Goal: Task Accomplishment & Management: Use online tool/utility

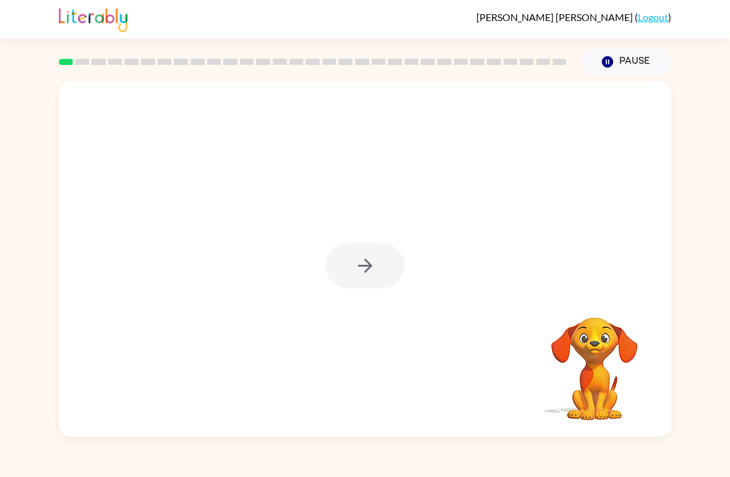
click at [378, 277] on div at bounding box center [364, 265] width 79 height 45
click at [372, 260] on div at bounding box center [364, 265] width 79 height 45
click at [346, 275] on div at bounding box center [364, 265] width 79 height 45
click at [351, 270] on div at bounding box center [364, 265] width 79 height 45
click at [369, 269] on div at bounding box center [364, 265] width 79 height 45
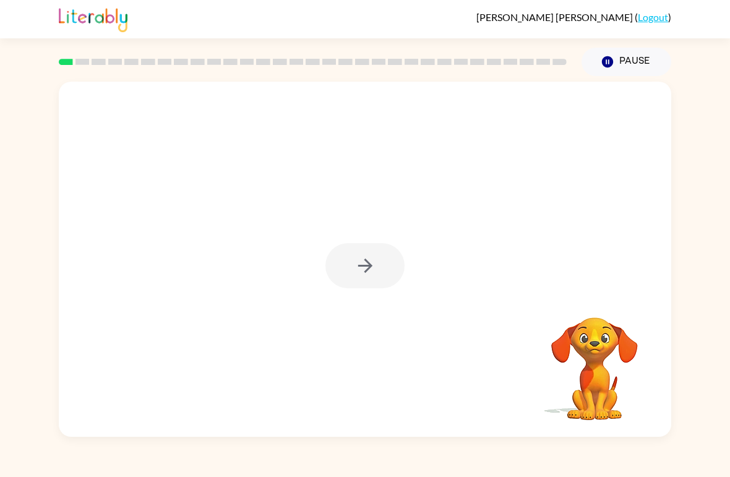
click at [364, 267] on icon "button" at bounding box center [365, 266] width 14 height 14
click at [355, 264] on div at bounding box center [365, 187] width 613 height 210
click at [356, 267] on div at bounding box center [365, 187] width 613 height 210
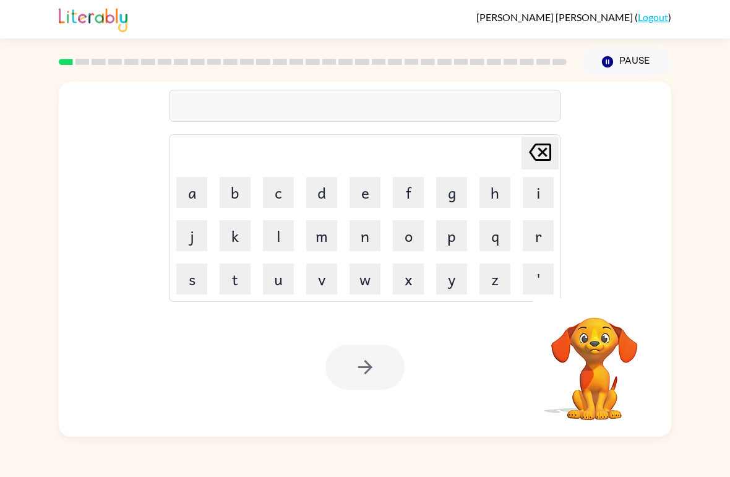
click at [230, 184] on button "b" at bounding box center [235, 192] width 31 height 31
click at [408, 238] on button "o" at bounding box center [408, 235] width 31 height 31
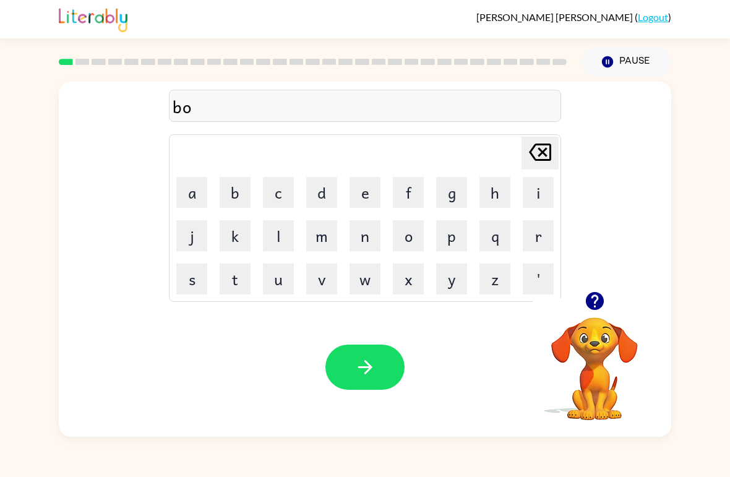
click at [539, 236] on button "r" at bounding box center [538, 235] width 31 height 31
click at [324, 197] on button "d" at bounding box center [321, 192] width 31 height 31
click at [379, 196] on button "e" at bounding box center [365, 192] width 31 height 31
click at [541, 246] on button "r" at bounding box center [538, 235] width 31 height 31
click at [374, 360] on icon "button" at bounding box center [366, 367] width 22 height 22
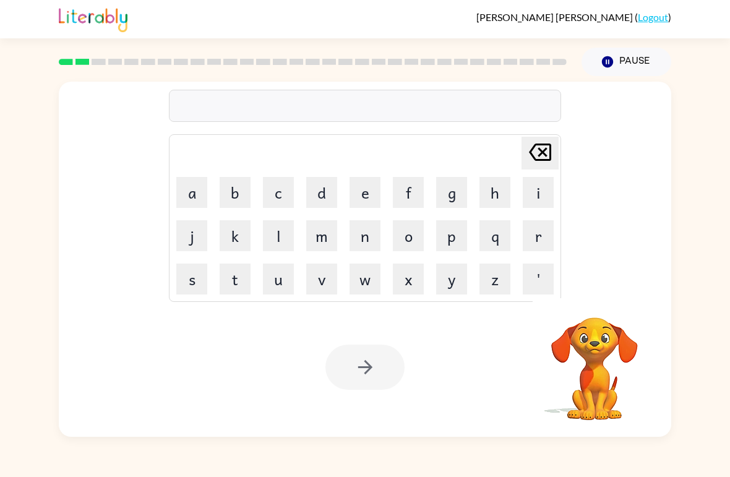
click at [373, 365] on div at bounding box center [364, 367] width 79 height 45
click at [598, 299] on icon "button" at bounding box center [594, 301] width 18 height 18
click at [272, 187] on button "c" at bounding box center [278, 192] width 31 height 31
click at [403, 246] on button "o" at bounding box center [408, 235] width 31 height 31
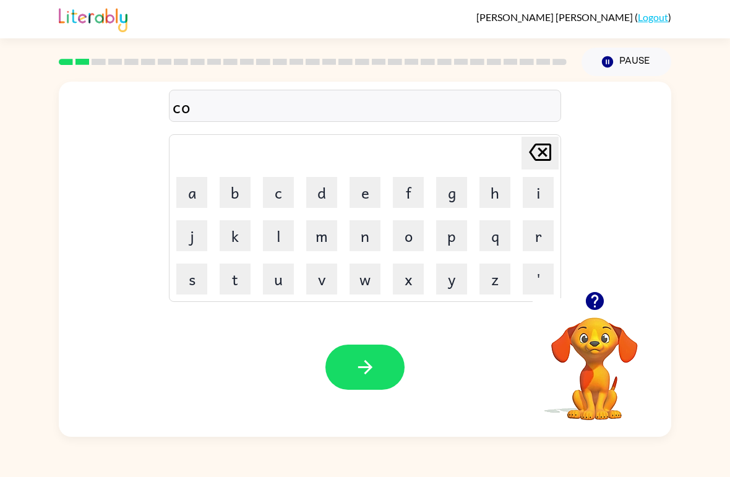
click at [281, 275] on button "u" at bounding box center [278, 279] width 31 height 31
click at [367, 245] on button "n" at bounding box center [365, 235] width 31 height 31
click at [231, 278] on button "t" at bounding box center [235, 279] width 31 height 31
click at [363, 369] on icon "button" at bounding box center [366, 367] width 22 height 22
click at [273, 239] on button "l" at bounding box center [278, 235] width 31 height 31
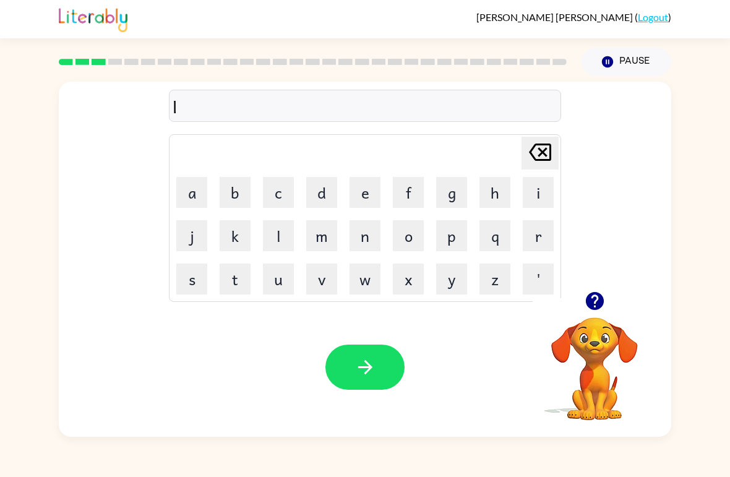
click at [413, 245] on button "o" at bounding box center [408, 235] width 31 height 31
click at [290, 192] on button "c" at bounding box center [278, 192] width 31 height 31
click at [186, 182] on button "a" at bounding box center [191, 192] width 31 height 31
click at [240, 287] on button "t" at bounding box center [235, 279] width 31 height 31
click at [365, 189] on button "e" at bounding box center [365, 192] width 31 height 31
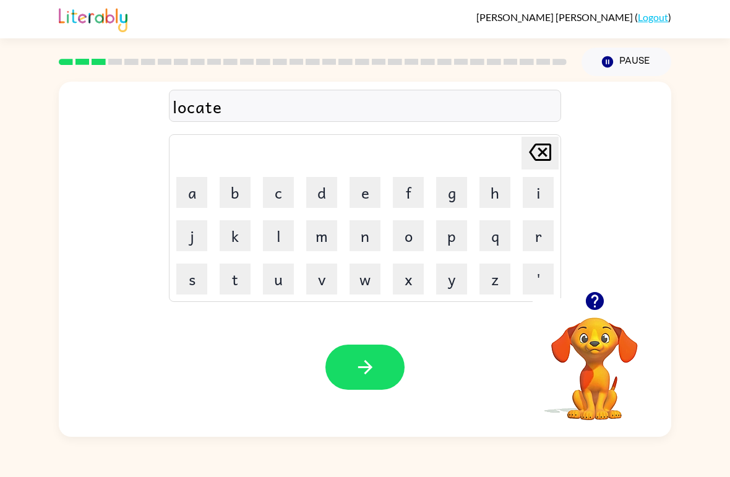
click at [372, 346] on button "button" at bounding box center [364, 367] width 79 height 45
click at [233, 272] on button "t" at bounding box center [235, 279] width 31 height 31
click at [367, 282] on button "w" at bounding box center [365, 279] width 31 height 31
click at [523, 192] on button "i" at bounding box center [538, 192] width 31 height 31
click at [284, 289] on button "u" at bounding box center [278, 279] width 31 height 31
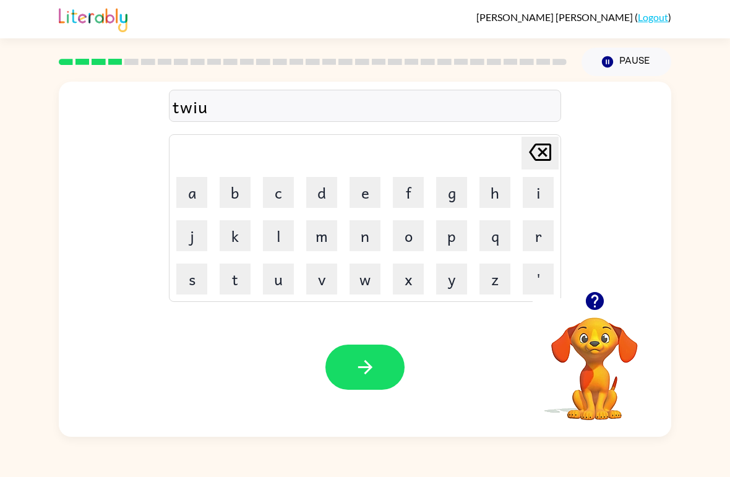
click at [551, 159] on icon at bounding box center [540, 152] width 22 height 17
click at [359, 244] on button "n" at bounding box center [365, 235] width 31 height 31
click at [371, 202] on button "e" at bounding box center [365, 192] width 31 height 31
click at [549, 152] on icon at bounding box center [540, 152] width 22 height 17
click at [373, 356] on button "button" at bounding box center [364, 367] width 79 height 45
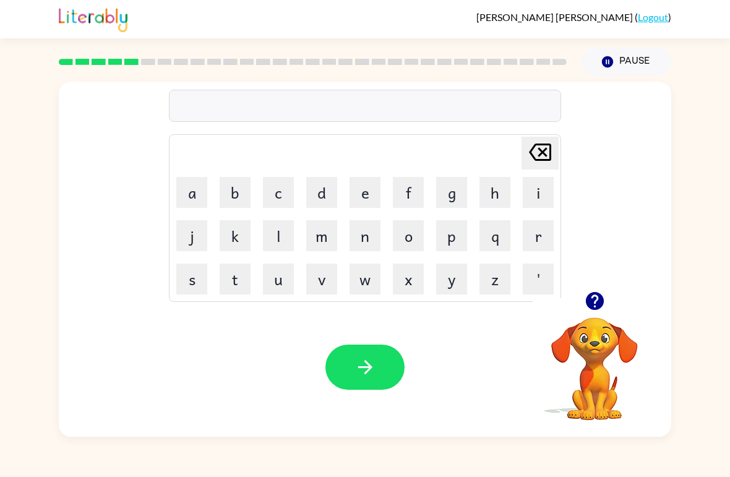
click at [362, 236] on button "n" at bounding box center [365, 235] width 31 height 31
click at [357, 178] on button "e" at bounding box center [365, 192] width 31 height 31
click at [329, 281] on button "v" at bounding box center [321, 279] width 31 height 31
click at [367, 194] on button "e" at bounding box center [365, 192] width 31 height 31
click at [531, 236] on button "r" at bounding box center [538, 235] width 31 height 31
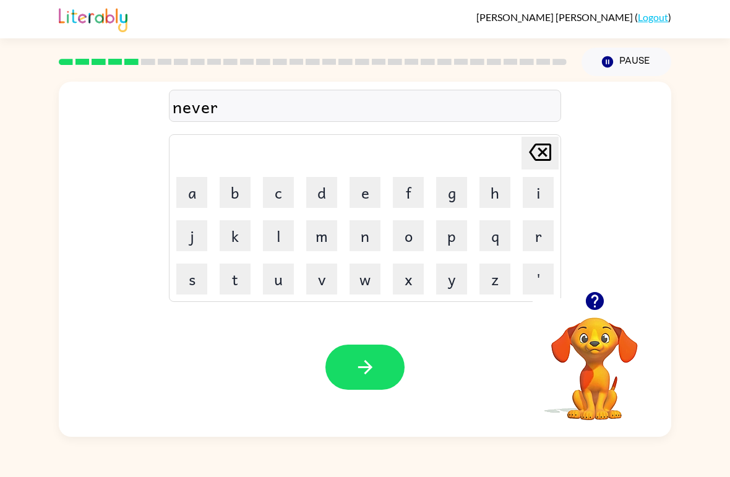
click at [275, 239] on button "l" at bounding box center [278, 235] width 31 height 31
click at [368, 206] on button "e" at bounding box center [365, 192] width 31 height 31
click at [447, 267] on button "y" at bounding box center [451, 279] width 31 height 31
click at [379, 369] on button "button" at bounding box center [364, 367] width 79 height 45
click at [227, 194] on button "b" at bounding box center [235, 192] width 31 height 31
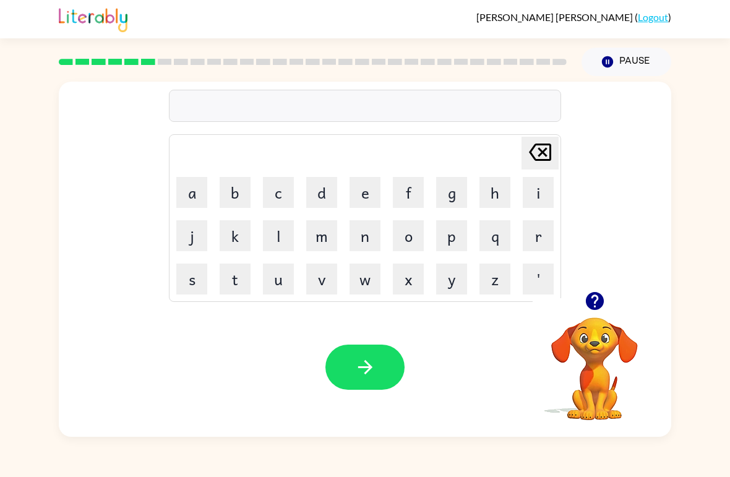
click at [373, 199] on button "e" at bounding box center [365, 192] width 31 height 31
click at [498, 194] on button "h" at bounding box center [495, 192] width 31 height 31
click at [498, 193] on button "h" at bounding box center [495, 192] width 31 height 31
click at [537, 147] on icon "[PERSON_NAME] last character input" at bounding box center [540, 152] width 30 height 30
click at [539, 194] on button "i" at bounding box center [538, 192] width 31 height 31
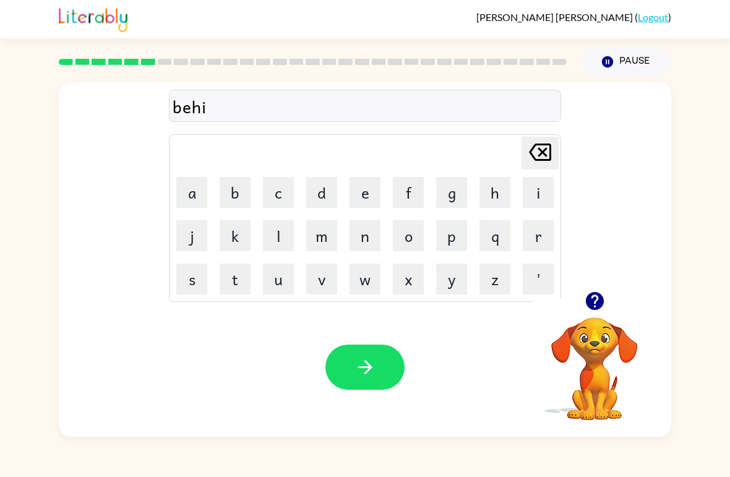
click at [363, 240] on button "n" at bounding box center [365, 235] width 31 height 31
click at [321, 197] on button "d" at bounding box center [321, 192] width 31 height 31
click at [380, 364] on button "button" at bounding box center [364, 367] width 79 height 45
click at [233, 280] on button "t" at bounding box center [235, 279] width 31 height 31
click at [551, 233] on button "r" at bounding box center [538, 235] width 31 height 31
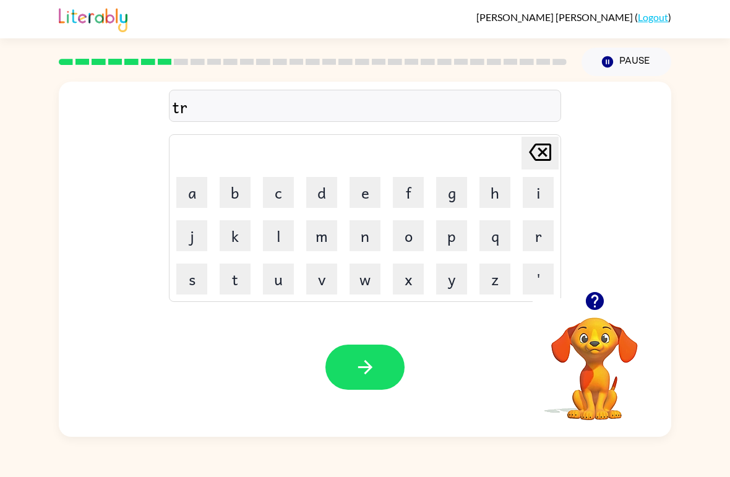
click at [543, 197] on button "i" at bounding box center [538, 192] width 31 height 31
click at [291, 187] on button "c" at bounding box center [278, 192] width 31 height 31
click at [278, 242] on button "l" at bounding box center [278, 235] width 31 height 31
click at [368, 199] on button "e" at bounding box center [365, 192] width 31 height 31
click at [382, 361] on button "button" at bounding box center [364, 367] width 79 height 45
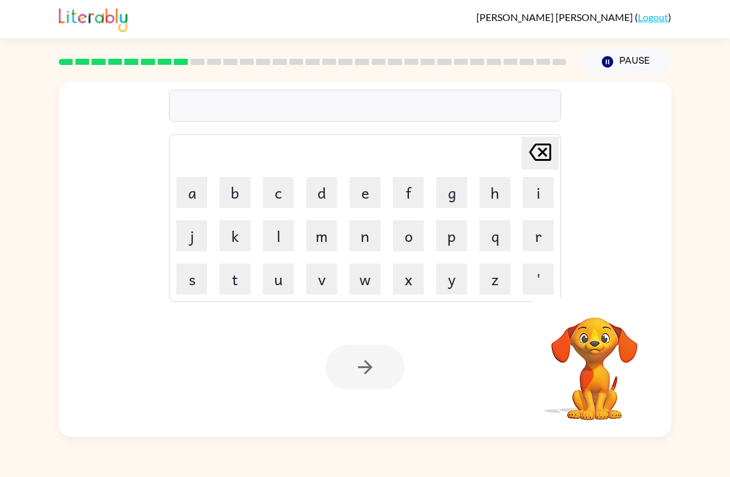
click at [334, 230] on button "m" at bounding box center [321, 235] width 31 height 31
click at [537, 206] on button "i" at bounding box center [538, 192] width 31 height 31
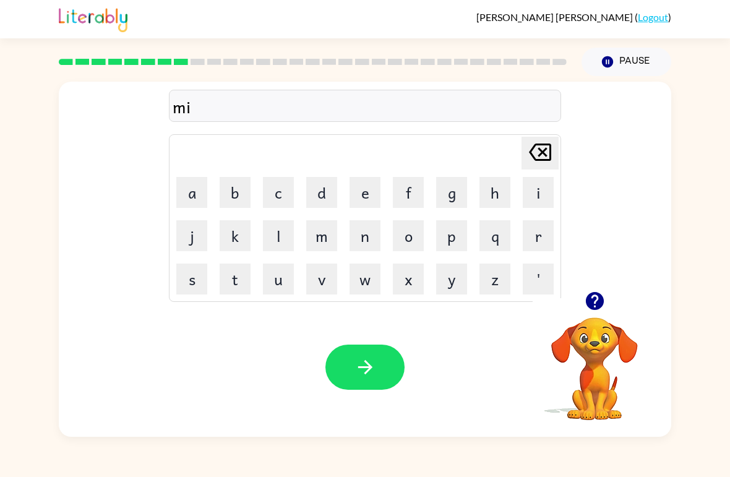
click at [536, 239] on button "r" at bounding box center [538, 235] width 31 height 31
click at [539, 195] on button "i" at bounding box center [538, 192] width 31 height 31
click at [289, 204] on button "c" at bounding box center [278, 192] width 31 height 31
click at [190, 188] on button "a" at bounding box center [191, 192] width 31 height 31
click at [282, 241] on button "l" at bounding box center [278, 235] width 31 height 31
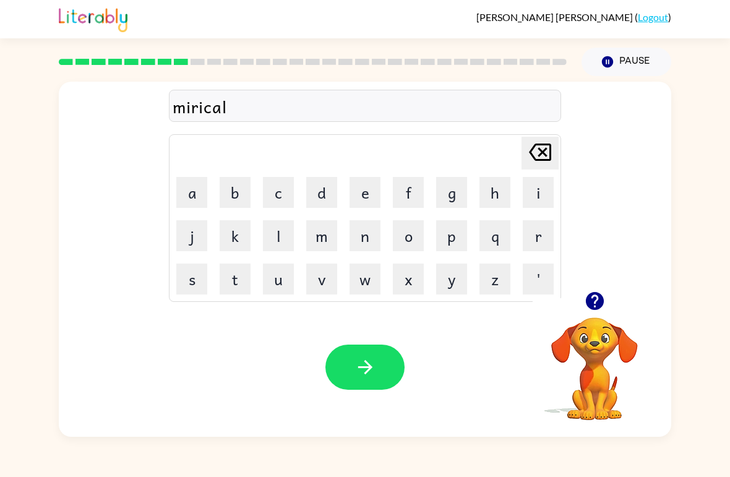
click at [359, 196] on button "e" at bounding box center [365, 192] width 31 height 31
click at [372, 340] on div "Your browser must support playing .mp4 files to use Literably. Please try using…" at bounding box center [365, 367] width 613 height 139
click at [374, 372] on icon "button" at bounding box center [366, 367] width 22 height 22
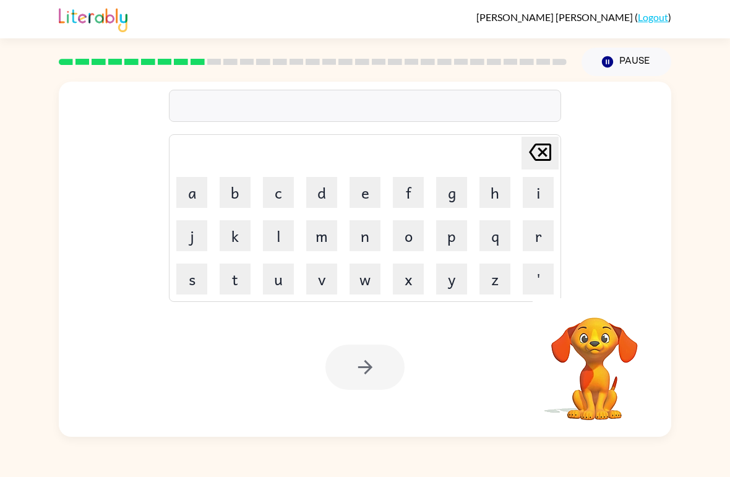
click at [308, 242] on button "m" at bounding box center [321, 235] width 31 height 31
click at [532, 190] on button "i" at bounding box center [538, 192] width 31 height 31
click at [317, 236] on button "m" at bounding box center [321, 235] width 31 height 31
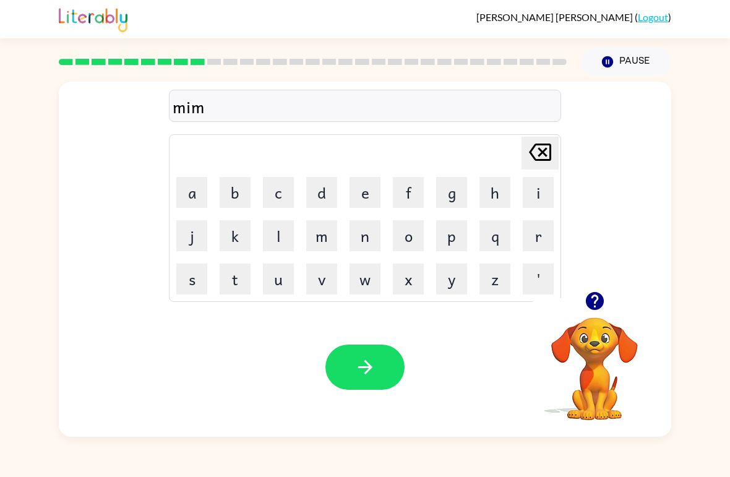
click at [237, 200] on button "b" at bounding box center [235, 192] width 31 height 31
click at [278, 238] on button "l" at bounding box center [278, 235] width 31 height 31
click at [356, 191] on button "e" at bounding box center [365, 192] width 31 height 31
click at [368, 360] on icon "button" at bounding box center [366, 367] width 22 height 22
click at [273, 286] on button "u" at bounding box center [278, 279] width 31 height 31
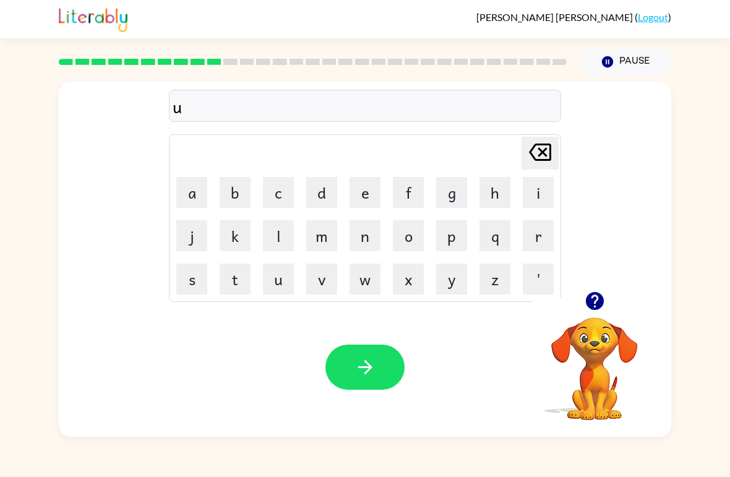
click at [372, 239] on button "n" at bounding box center [365, 235] width 31 height 31
click at [328, 189] on button "d" at bounding box center [321, 192] width 31 height 31
click at [418, 194] on button "f" at bounding box center [408, 192] width 31 height 31
click at [279, 288] on button "u" at bounding box center [278, 279] width 31 height 31
click at [278, 243] on button "l" at bounding box center [278, 235] width 31 height 31
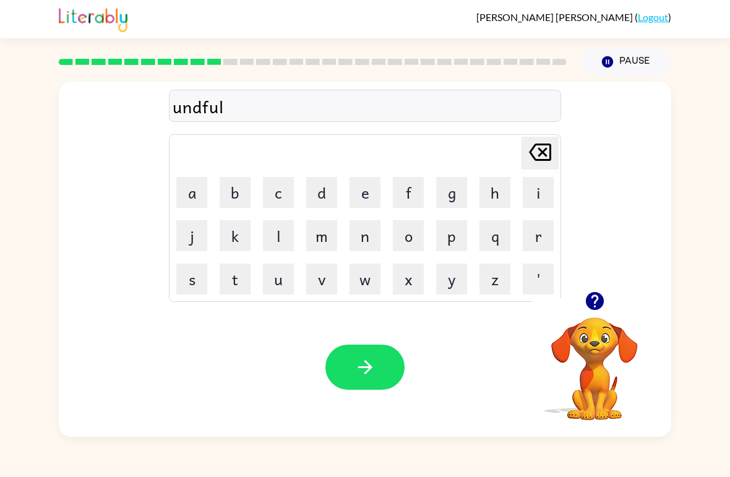
click at [385, 359] on button "button" at bounding box center [364, 367] width 79 height 45
click at [324, 268] on button "v" at bounding box center [321, 279] width 31 height 31
click at [411, 236] on button "o" at bounding box center [408, 235] width 31 height 31
click at [176, 196] on button "a" at bounding box center [191, 192] width 31 height 31
click at [236, 278] on button "t" at bounding box center [235, 279] width 31 height 31
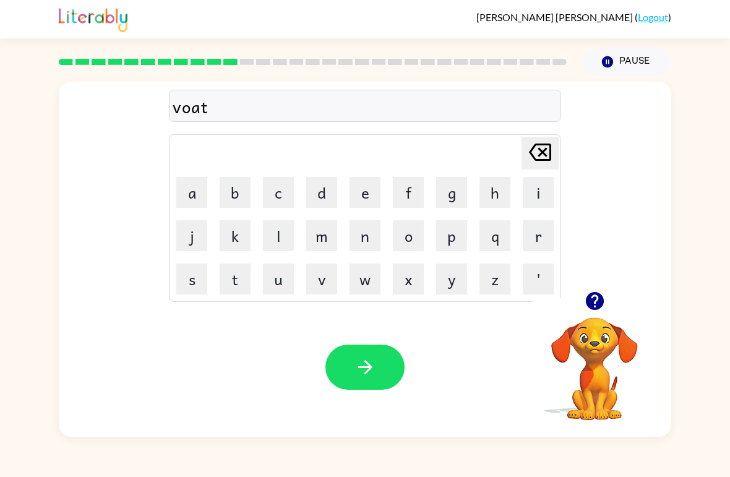
click at [551, 152] on icon at bounding box center [540, 152] width 22 height 17
click at [545, 151] on icon at bounding box center [540, 152] width 22 height 17
click at [241, 277] on button "t" at bounding box center [235, 279] width 31 height 31
click at [364, 204] on button "e" at bounding box center [365, 192] width 31 height 31
click at [376, 364] on icon "button" at bounding box center [366, 367] width 22 height 22
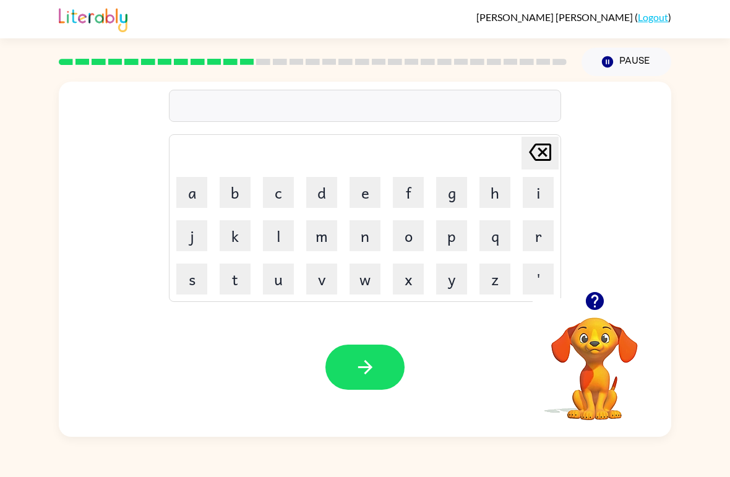
click at [222, 184] on button "b" at bounding box center [235, 192] width 31 height 31
click at [355, 194] on button "e" at bounding box center [365, 192] width 31 height 31
click at [318, 193] on button "d" at bounding box center [321, 192] width 31 height 31
click at [242, 288] on button "t" at bounding box center [235, 279] width 31 height 31
click at [293, 237] on button "l" at bounding box center [278, 235] width 31 height 31
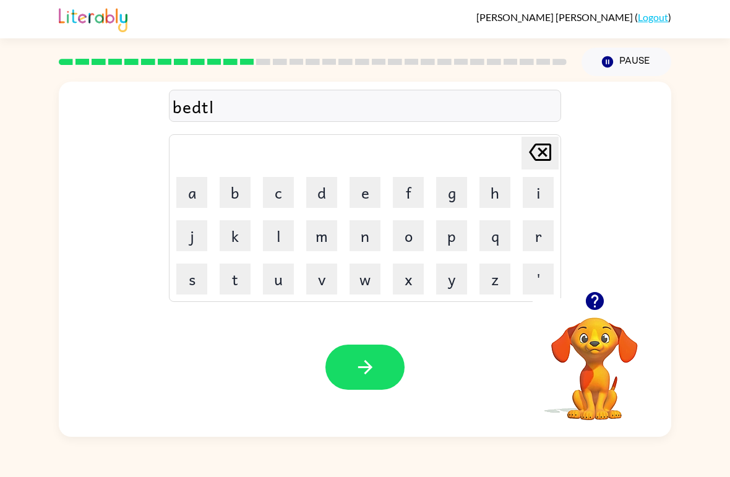
click at [553, 152] on icon "[PERSON_NAME] last character input" at bounding box center [540, 152] width 30 height 30
click at [312, 238] on button "m" at bounding box center [321, 235] width 31 height 31
click at [353, 202] on button "e" at bounding box center [365, 192] width 31 height 31
click at [540, 149] on icon at bounding box center [540, 152] width 22 height 17
click at [539, 149] on icon at bounding box center [540, 152] width 22 height 17
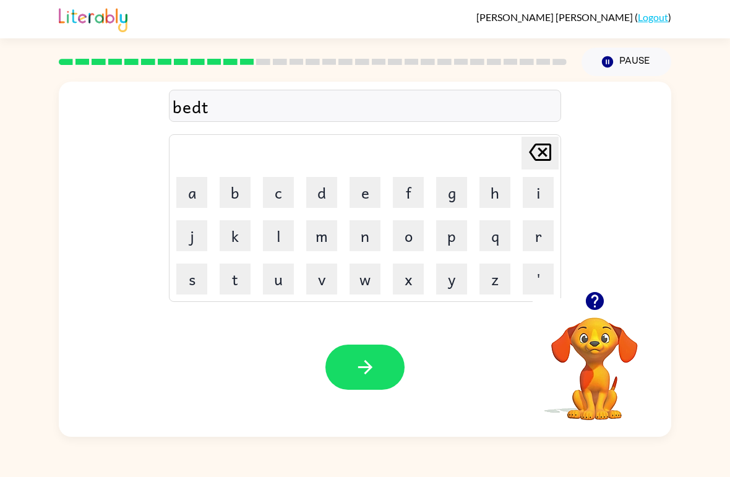
click at [528, 193] on button "i" at bounding box center [538, 192] width 31 height 31
click at [319, 247] on button "m" at bounding box center [321, 235] width 31 height 31
click at [368, 186] on button "e" at bounding box center [365, 192] width 31 height 31
click at [383, 358] on button "button" at bounding box center [364, 367] width 79 height 45
click at [417, 194] on button "f" at bounding box center [408, 192] width 31 height 31
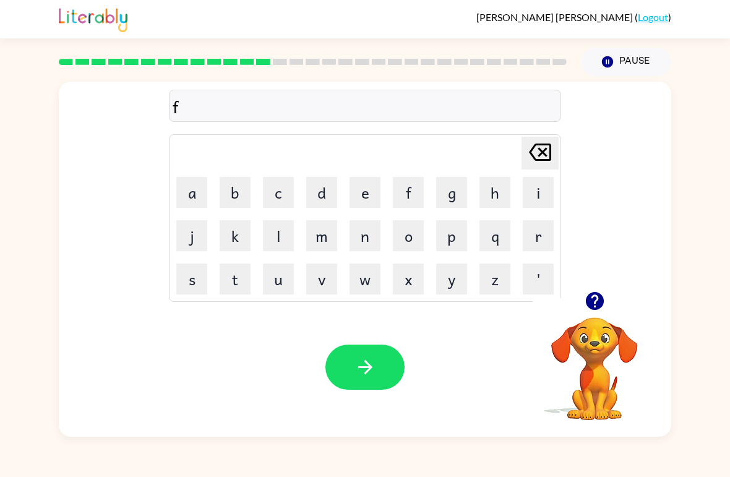
click at [548, 196] on button "i" at bounding box center [538, 192] width 31 height 31
click at [241, 283] on button "t" at bounding box center [235, 279] width 31 height 31
click at [371, 228] on button "n" at bounding box center [365, 235] width 31 height 31
click at [368, 184] on button "e" at bounding box center [365, 192] width 31 height 31
click at [191, 275] on button "s" at bounding box center [191, 279] width 31 height 31
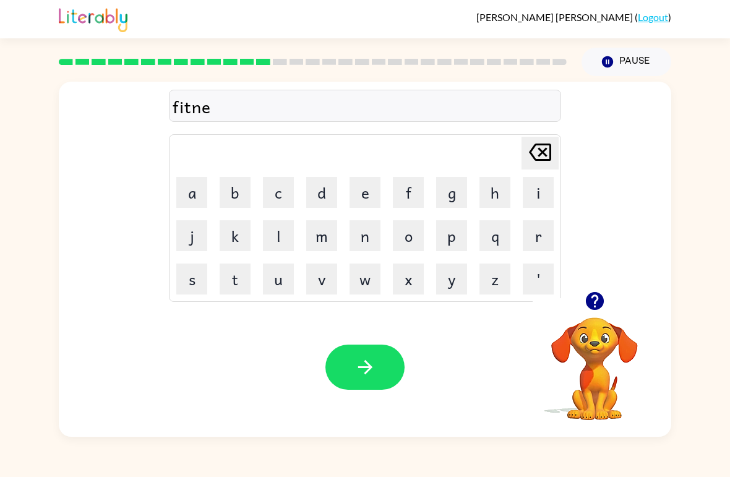
click at [191, 275] on button "s" at bounding box center [191, 279] width 31 height 31
click at [373, 368] on icon "button" at bounding box center [366, 367] width 22 height 22
click at [316, 196] on button "d" at bounding box center [321, 192] width 31 height 31
click at [358, 197] on button "e" at bounding box center [365, 192] width 31 height 31
click at [277, 227] on button "l" at bounding box center [278, 235] width 31 height 31
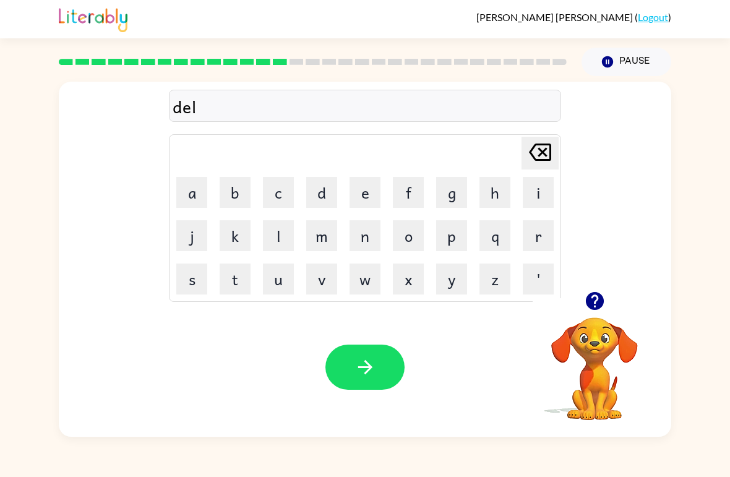
click at [181, 202] on button "a" at bounding box center [191, 192] width 31 height 31
click at [445, 285] on button "y" at bounding box center [451, 279] width 31 height 31
click at [365, 364] on icon "button" at bounding box center [366, 367] width 22 height 22
click at [240, 278] on button "t" at bounding box center [235, 279] width 31 height 31
click at [277, 282] on button "u" at bounding box center [278, 279] width 31 height 31
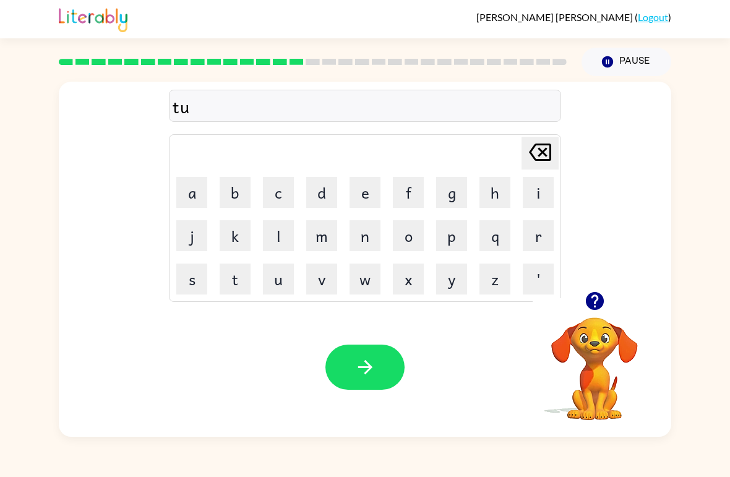
click at [545, 231] on button "r" at bounding box center [538, 235] width 31 height 31
click at [326, 239] on button "m" at bounding box center [321, 235] width 31 height 31
click at [380, 370] on button "button" at bounding box center [364, 367] width 79 height 45
click at [199, 280] on button "s" at bounding box center [191, 279] width 31 height 31
click at [194, 189] on button "a" at bounding box center [191, 192] width 31 height 31
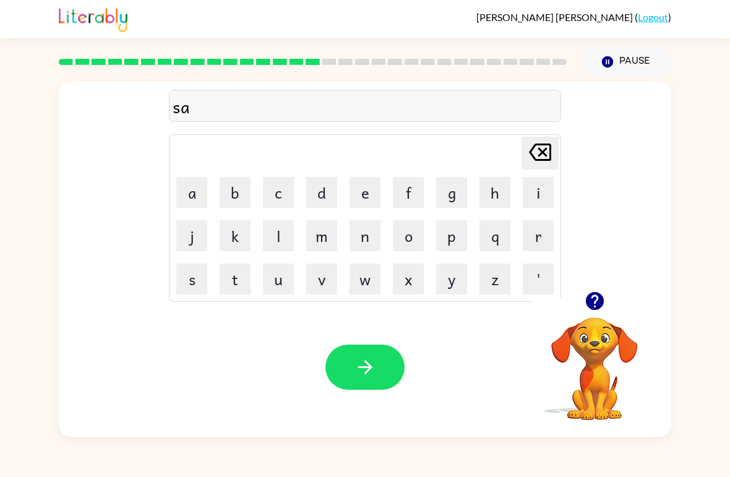
click at [536, 191] on button "i" at bounding box center [538, 192] width 31 height 31
click at [596, 299] on icon "button" at bounding box center [595, 301] width 22 height 22
click at [541, 168] on div "[PERSON_NAME] last character input" at bounding box center [540, 153] width 30 height 32
click at [523, 199] on button "i" at bounding box center [538, 192] width 31 height 31
click at [229, 282] on button "t" at bounding box center [235, 279] width 31 height 31
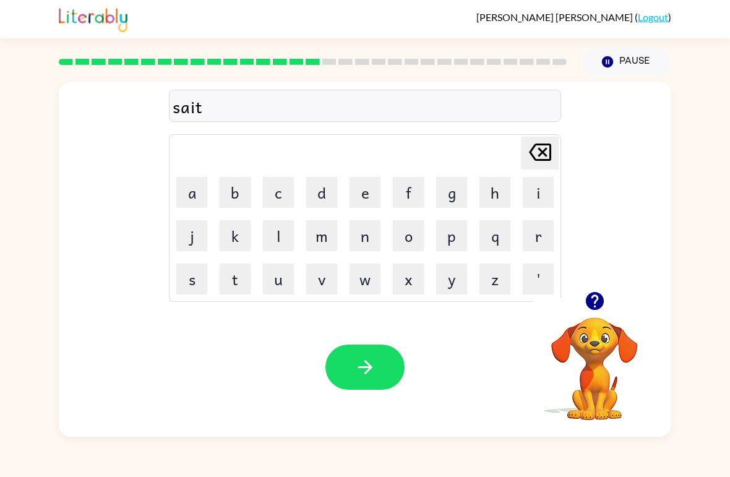
click at [358, 361] on icon "button" at bounding box center [366, 367] width 22 height 22
click at [596, 302] on icon "button" at bounding box center [594, 301] width 18 height 18
click at [230, 203] on button "b" at bounding box center [235, 192] width 31 height 31
click at [542, 235] on button "r" at bounding box center [538, 235] width 31 height 31
click at [541, 191] on button "i" at bounding box center [538, 192] width 31 height 31
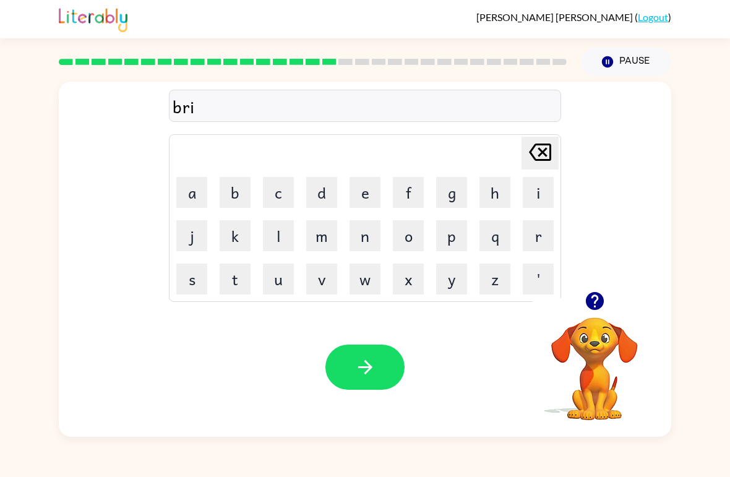
click at [327, 237] on button "m" at bounding box center [321, 235] width 31 height 31
click at [530, 196] on button "i" at bounding box center [538, 192] width 31 height 31
click at [363, 243] on button "n" at bounding box center [365, 235] width 31 height 31
click at [451, 200] on button "g" at bounding box center [451, 192] width 31 height 31
click at [351, 369] on button "button" at bounding box center [364, 367] width 79 height 45
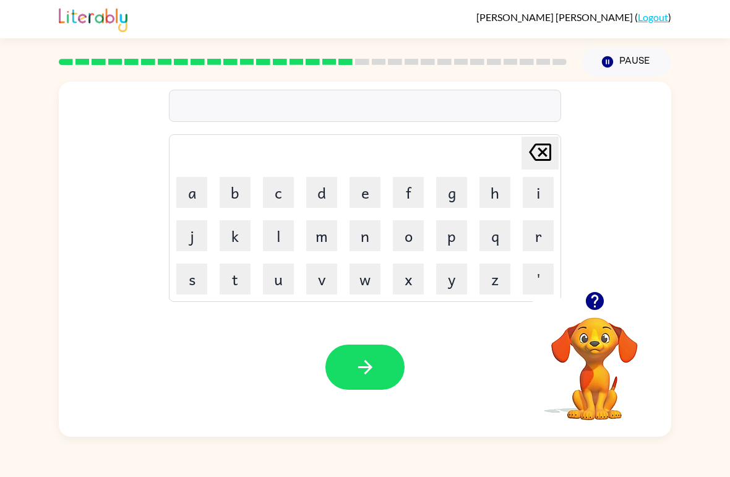
click at [458, 245] on button "p" at bounding box center [451, 235] width 31 height 31
click at [280, 236] on button "l" at bounding box center [278, 235] width 31 height 31
click at [196, 198] on button "a" at bounding box center [191, 192] width 31 height 31
click at [194, 278] on button "s" at bounding box center [191, 279] width 31 height 31
click at [242, 280] on button "t" at bounding box center [235, 279] width 31 height 31
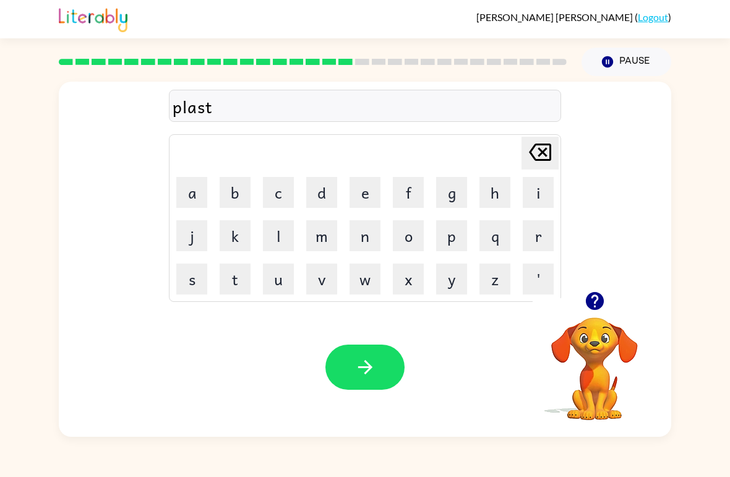
click at [525, 200] on button "i" at bounding box center [538, 192] width 31 height 31
click at [280, 191] on button "c" at bounding box center [278, 192] width 31 height 31
click at [363, 369] on icon "button" at bounding box center [366, 367] width 22 height 22
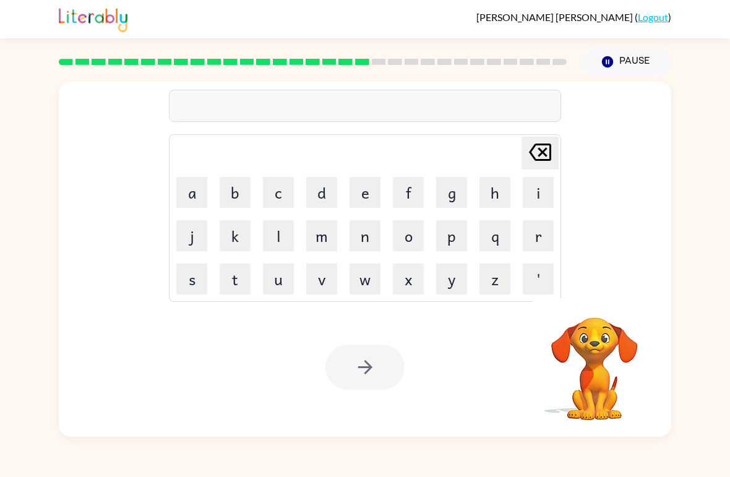
click at [333, 194] on button "d" at bounding box center [321, 192] width 31 height 31
click at [540, 184] on button "i" at bounding box center [538, 192] width 31 height 31
click at [196, 277] on button "s" at bounding box center [191, 279] width 31 height 31
click at [195, 277] on button "s" at bounding box center [191, 279] width 31 height 31
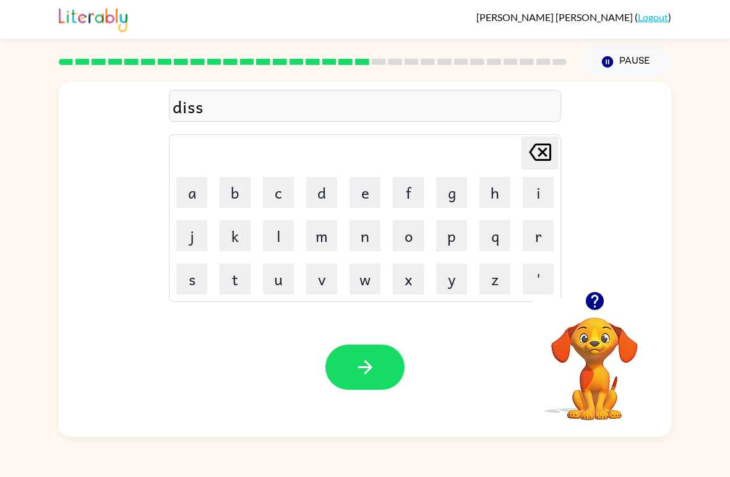
click at [452, 233] on button "p" at bounding box center [451, 235] width 31 height 31
click at [293, 231] on button "l" at bounding box center [278, 235] width 31 height 31
click at [200, 198] on button "a" at bounding box center [191, 192] width 31 height 31
click at [450, 290] on button "y" at bounding box center [451, 279] width 31 height 31
click at [361, 368] on icon "button" at bounding box center [365, 367] width 14 height 14
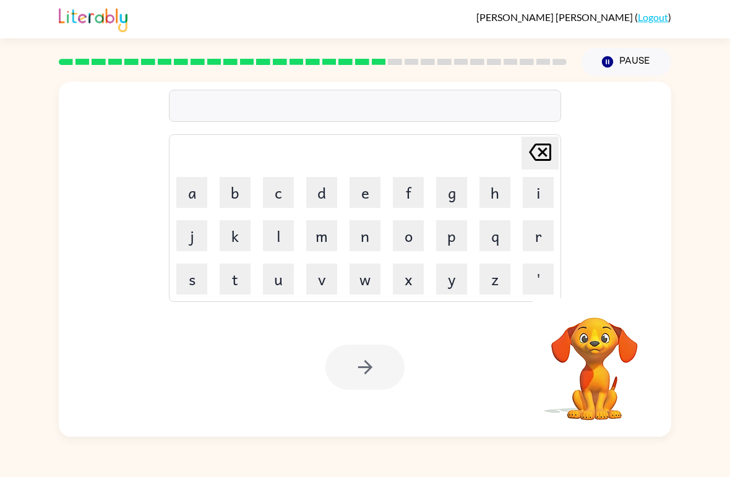
click at [313, 194] on button "d" at bounding box center [321, 192] width 31 height 31
click at [273, 285] on button "u" at bounding box center [278, 279] width 31 height 31
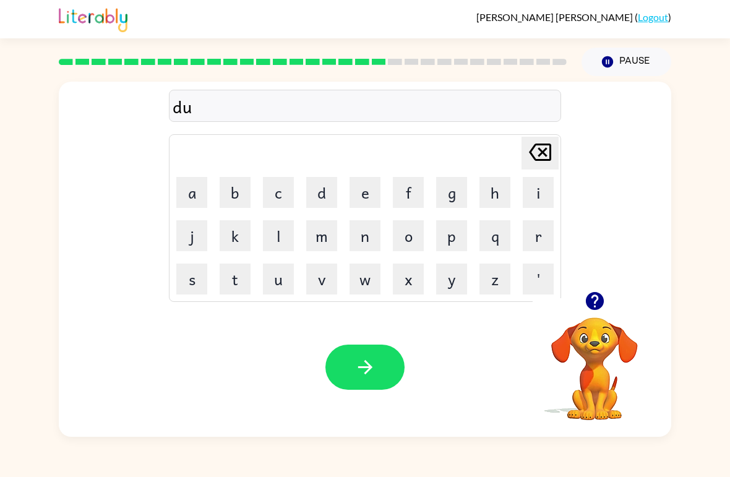
click at [202, 277] on button "s" at bounding box center [191, 279] width 31 height 31
click at [239, 275] on button "t" at bounding box center [235, 279] width 31 height 31
click at [354, 197] on button "e" at bounding box center [365, 192] width 31 height 31
click at [322, 188] on button "d" at bounding box center [321, 192] width 31 height 31
click at [373, 355] on button "button" at bounding box center [364, 367] width 79 height 45
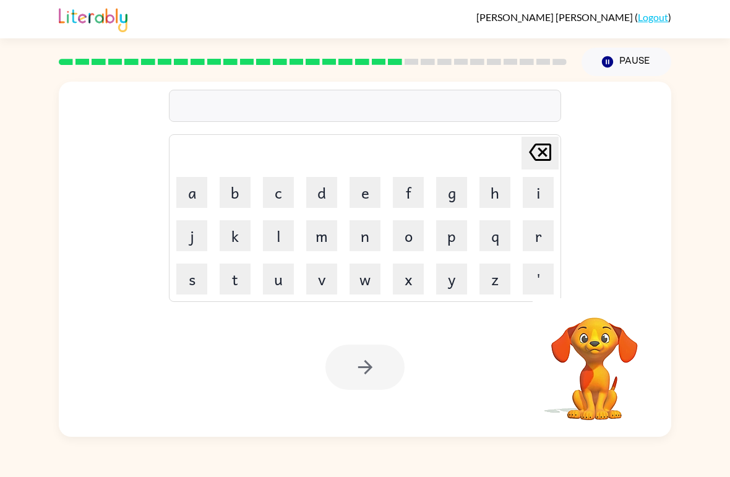
click at [196, 281] on button "s" at bounding box center [191, 279] width 31 height 31
click at [189, 191] on button "a" at bounding box center [191, 192] width 31 height 31
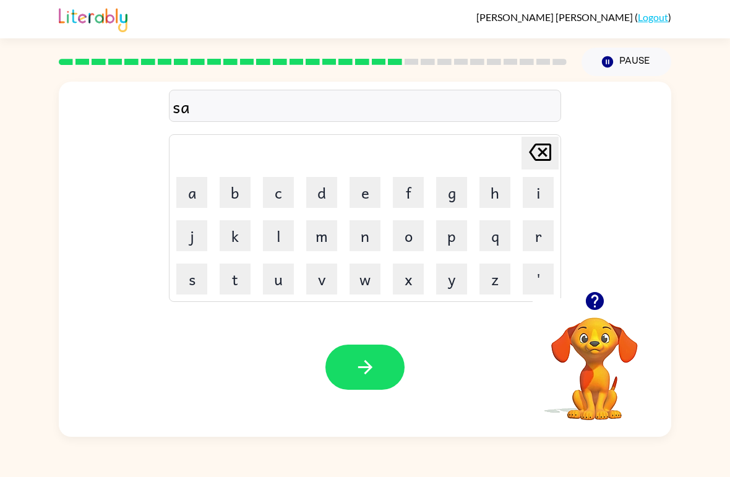
click at [369, 230] on button "n" at bounding box center [365, 235] width 31 height 31
click at [323, 190] on button "d" at bounding box center [321, 192] width 31 height 31
click at [598, 305] on icon "button" at bounding box center [594, 301] width 18 height 18
click at [530, 183] on button "i" at bounding box center [538, 192] width 31 height 31
click at [446, 236] on button "p" at bounding box center [451, 235] width 31 height 31
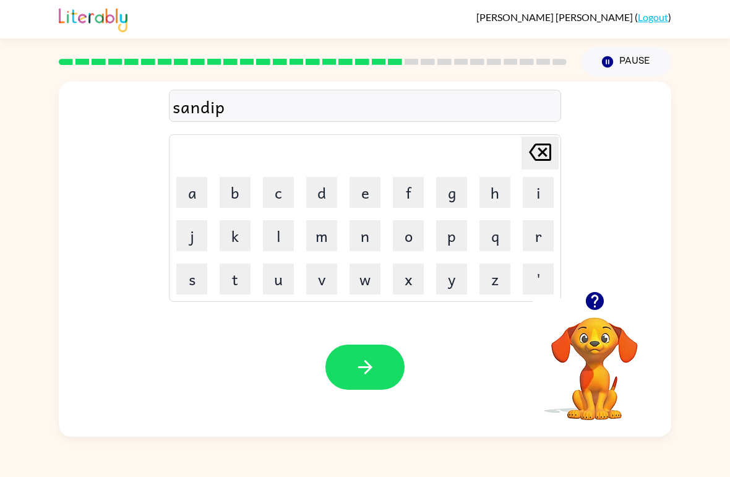
click at [363, 197] on button "e" at bounding box center [365, 192] width 31 height 31
click at [321, 189] on button "d" at bounding box center [321, 192] width 31 height 31
click at [360, 374] on icon "button" at bounding box center [366, 367] width 22 height 22
click at [536, 233] on button "r" at bounding box center [538, 235] width 31 height 31
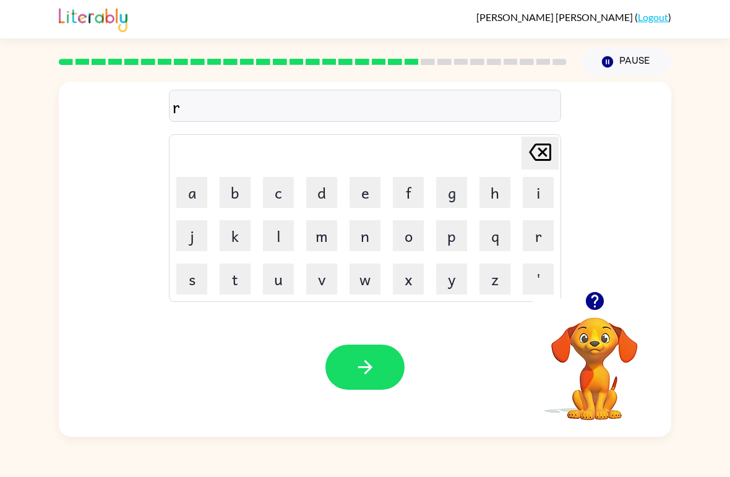
click at [200, 192] on button "a" at bounding box center [191, 192] width 31 height 31
click at [533, 199] on button "i" at bounding box center [538, 192] width 31 height 31
click at [369, 237] on button "n" at bounding box center [365, 235] width 31 height 31
click at [436, 132] on div "rain [PERSON_NAME] last character input a b c d e f g h i j k l m n o p q r s t…" at bounding box center [365, 186] width 392 height 231
click at [281, 195] on button "c" at bounding box center [278, 192] width 31 height 31
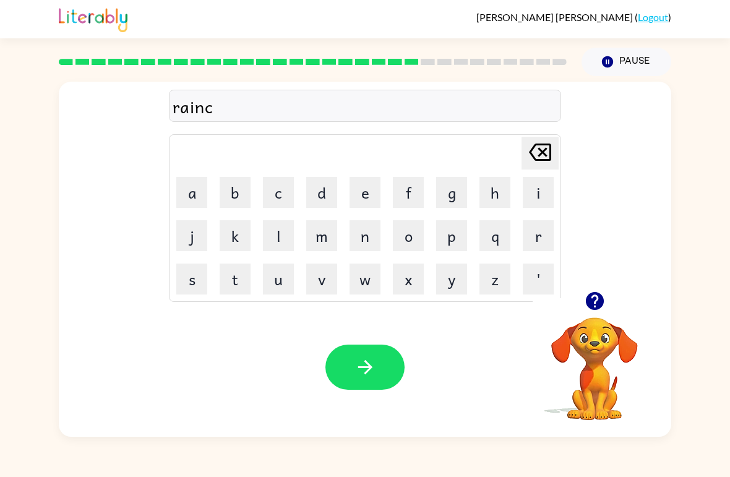
click at [410, 239] on button "o" at bounding box center [408, 235] width 31 height 31
click at [189, 194] on button "a" at bounding box center [191, 192] width 31 height 31
click at [235, 285] on button "t" at bounding box center [235, 279] width 31 height 31
click at [375, 361] on icon "button" at bounding box center [366, 367] width 22 height 22
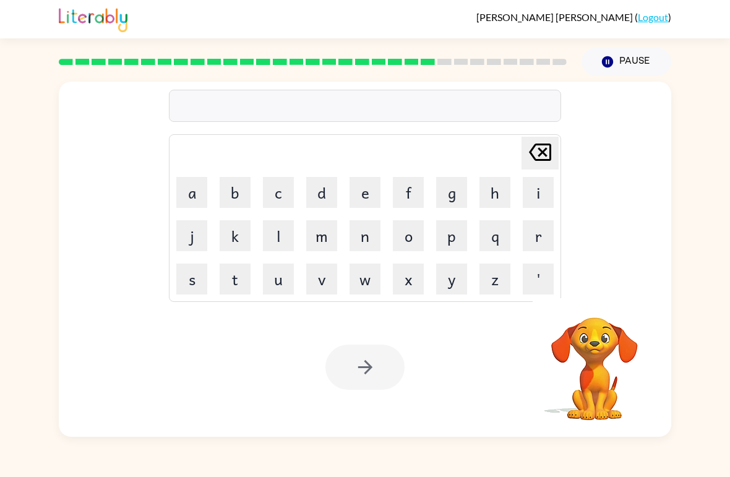
click at [330, 239] on button "m" at bounding box center [321, 235] width 31 height 31
click at [196, 199] on button "a" at bounding box center [191, 192] width 31 height 31
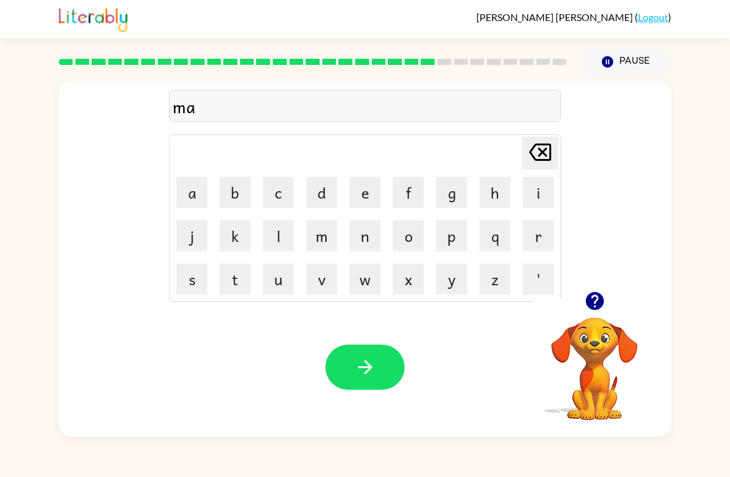
click at [540, 241] on button "r" at bounding box center [538, 235] width 31 height 31
click at [226, 239] on button "k" at bounding box center [235, 235] width 31 height 31
click at [367, 186] on button "e" at bounding box center [365, 192] width 31 height 31
click at [533, 237] on button "r" at bounding box center [538, 235] width 31 height 31
click at [348, 379] on button "button" at bounding box center [364, 367] width 79 height 45
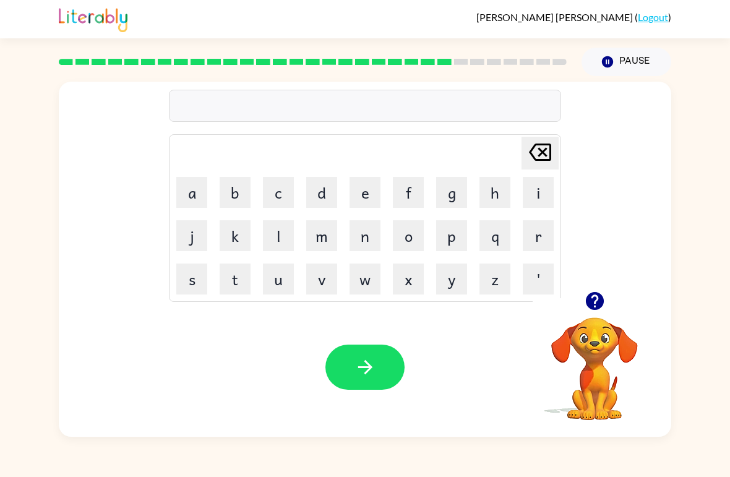
click at [595, 303] on icon "button" at bounding box center [595, 301] width 22 height 22
click at [201, 200] on button "a" at bounding box center [191, 192] width 31 height 31
click at [317, 189] on button "d" at bounding box center [321, 192] width 31 height 31
click at [314, 196] on button "d" at bounding box center [321, 192] width 31 height 31
click at [191, 200] on button "a" at bounding box center [191, 192] width 31 height 31
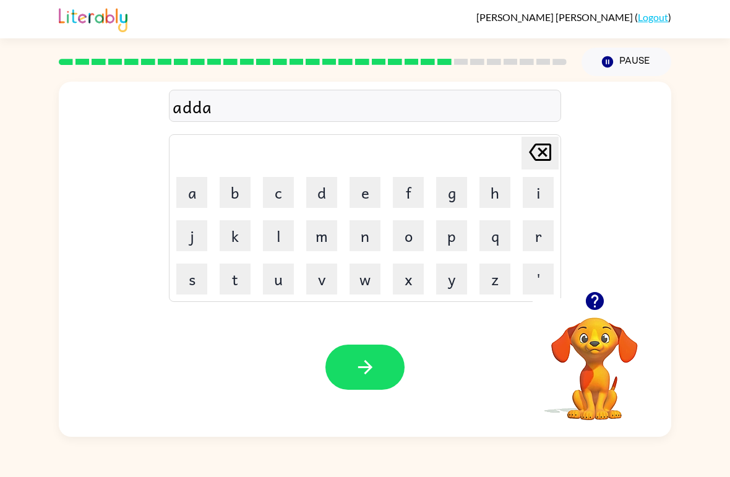
click at [366, 241] on button "n" at bounding box center [365, 235] width 31 height 31
click at [188, 277] on button "s" at bounding box center [191, 279] width 31 height 31
click at [537, 196] on button "i" at bounding box center [538, 192] width 31 height 31
click at [367, 238] on button "n" at bounding box center [365, 235] width 31 height 31
click at [440, 182] on button "g" at bounding box center [451, 192] width 31 height 31
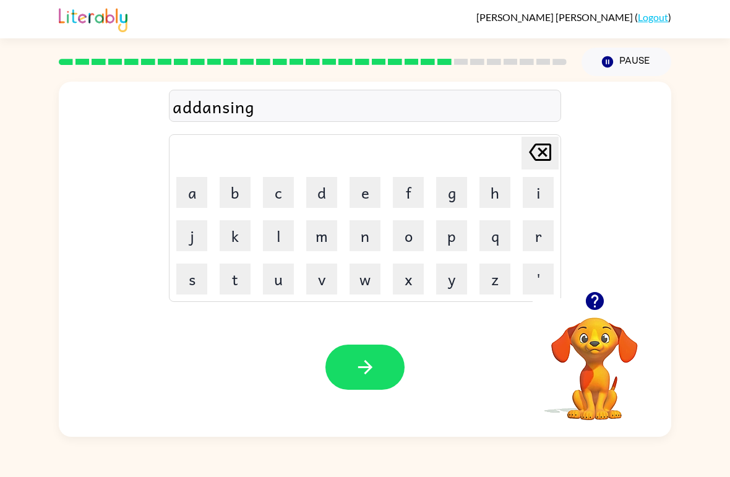
click at [345, 371] on button "button" at bounding box center [364, 367] width 79 height 45
click at [447, 199] on button "g" at bounding box center [451, 192] width 31 height 31
click at [286, 278] on button "u" at bounding box center [278, 279] width 31 height 31
click at [242, 193] on button "b" at bounding box center [235, 192] width 31 height 31
click at [284, 236] on button "l" at bounding box center [278, 235] width 31 height 31
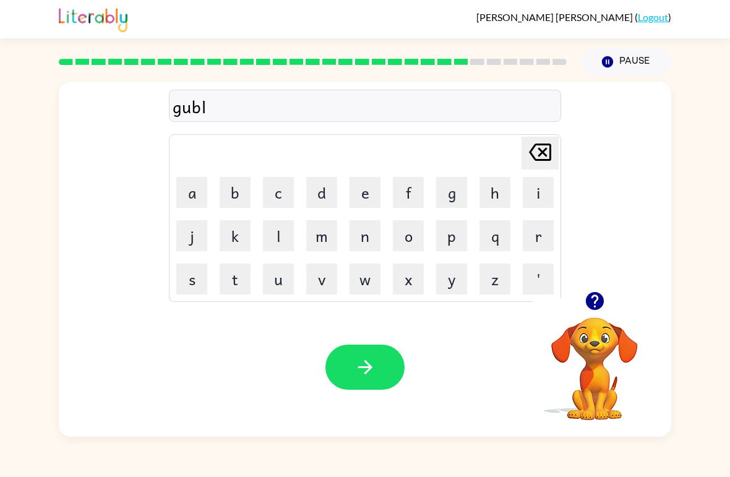
click at [540, 198] on button "i" at bounding box center [538, 192] width 31 height 31
click at [361, 246] on button "n" at bounding box center [365, 235] width 31 height 31
click at [366, 368] on icon "button" at bounding box center [365, 367] width 14 height 14
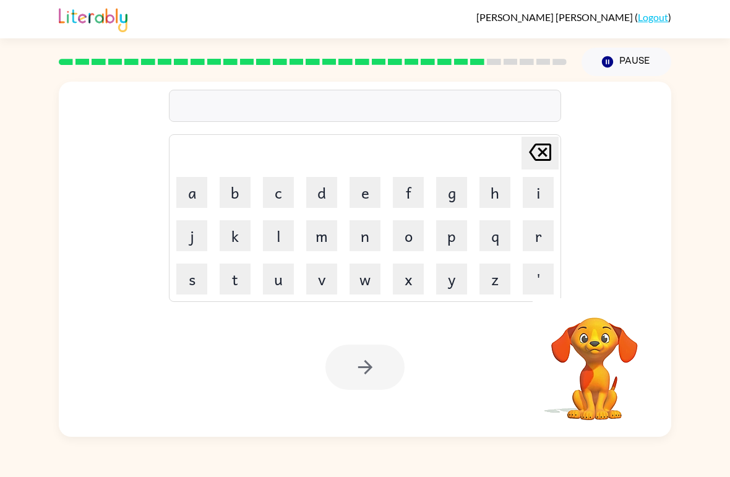
click at [622, 314] on video "Your browser must support playing .mp4 files to use Literably. Please try using…" at bounding box center [595, 360] width 124 height 124
click at [611, 69] on button "Pause Pause" at bounding box center [627, 62] width 90 height 28
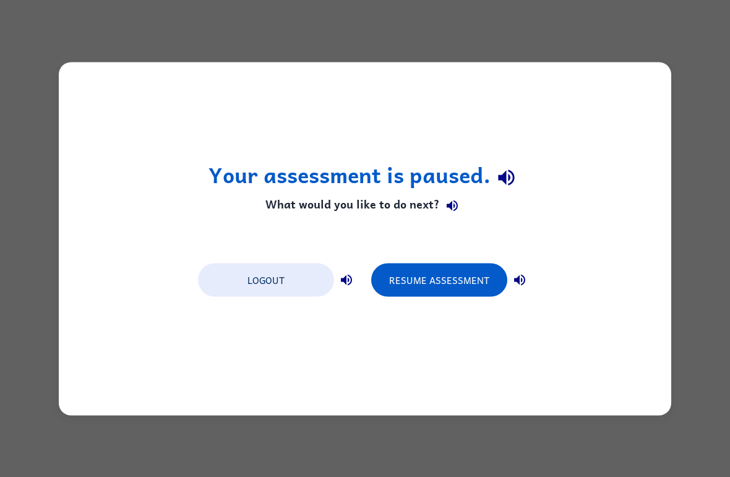
click at [600, 440] on div "Your assessment is paused. What would you like to do next? Logout Resume Assess…" at bounding box center [365, 238] width 730 height 477
click at [599, 439] on div "Your assessment is paused. What would you like to do next? Logout Resume Assess…" at bounding box center [365, 238] width 730 height 477
click at [569, 464] on div "Your assessment is paused. What would you like to do next? Logout Resume Assess…" at bounding box center [365, 238] width 730 height 477
click at [535, 471] on div "Your assessment is paused. What would you like to do next? Logout Resume Assess…" at bounding box center [365, 238] width 730 height 477
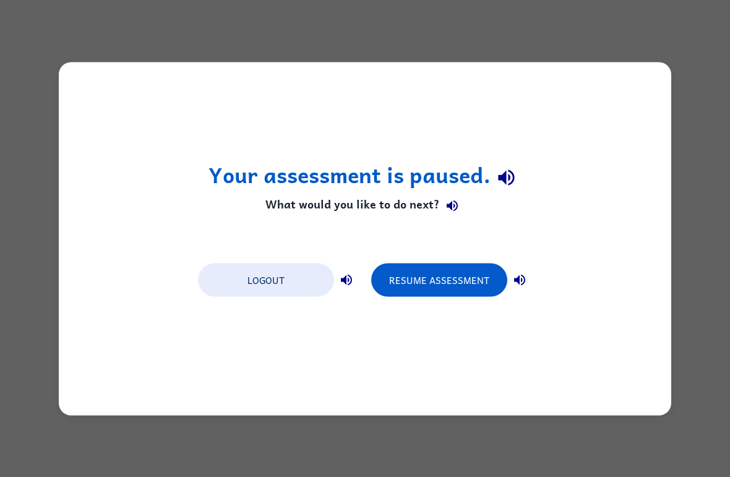
click at [535, 471] on div "Your assessment is paused. What would you like to do next? Logout Resume Assess…" at bounding box center [365, 238] width 730 height 477
click at [551, 449] on div "Your assessment is paused. What would you like to do next? Logout Resume Assess…" at bounding box center [365, 238] width 730 height 477
click at [466, 275] on button "Resume Assessment" at bounding box center [439, 279] width 136 height 33
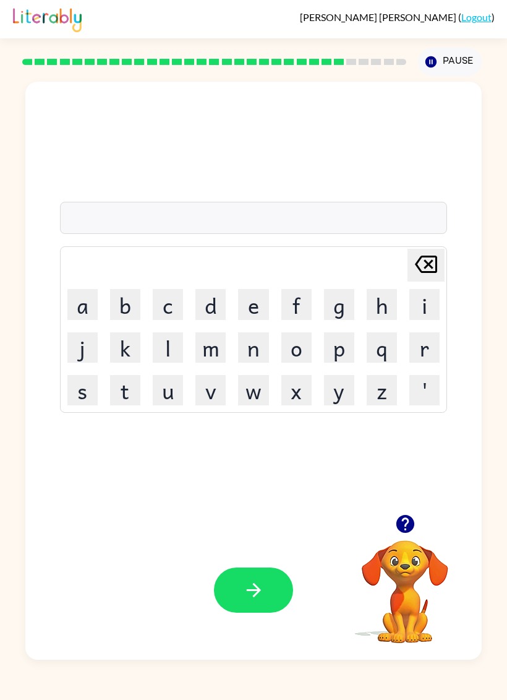
click at [406, 476] on icon "button" at bounding box center [405, 524] width 18 height 18
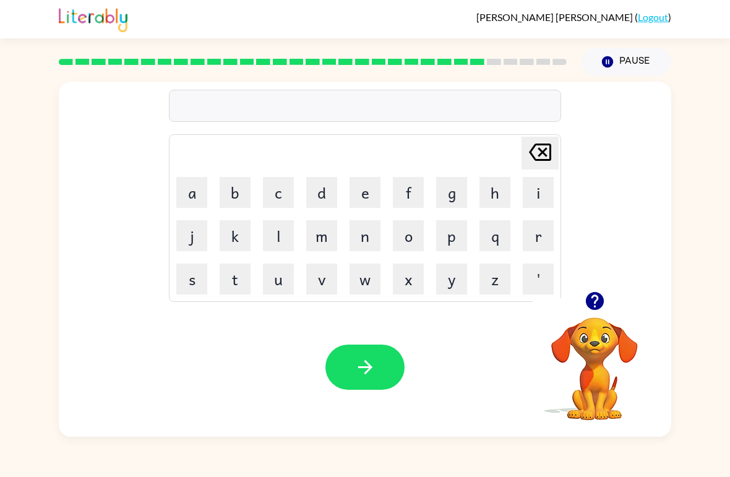
click at [452, 195] on button "g" at bounding box center [451, 192] width 31 height 31
click at [275, 280] on button "u" at bounding box center [278, 279] width 31 height 31
click at [230, 189] on button "b" at bounding box center [235, 192] width 31 height 31
click at [374, 195] on button "e" at bounding box center [365, 192] width 31 height 31
click at [546, 233] on button "r" at bounding box center [538, 235] width 31 height 31
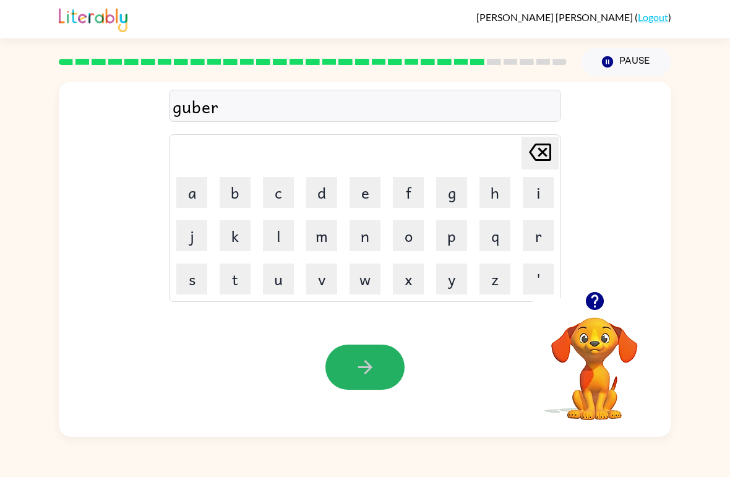
click at [374, 362] on icon "button" at bounding box center [366, 367] width 22 height 22
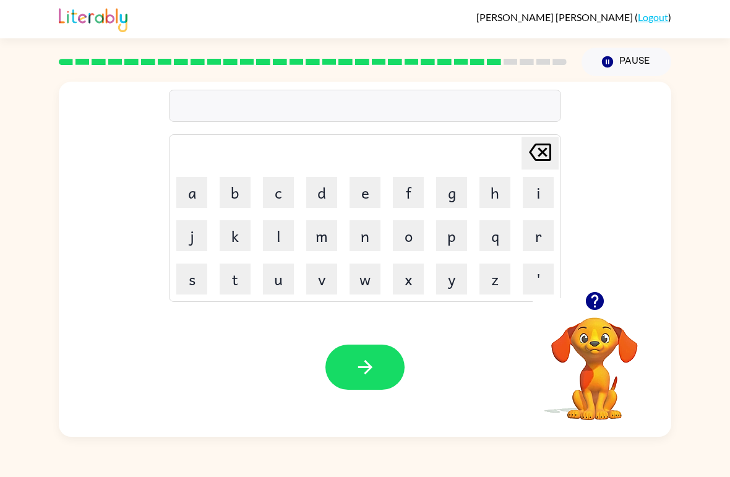
click at [598, 311] on icon "button" at bounding box center [595, 301] width 22 height 22
click at [185, 268] on button "s" at bounding box center [191, 279] width 31 height 31
click at [235, 272] on button "t" at bounding box center [235, 279] width 31 height 31
click at [536, 240] on button "r" at bounding box center [538, 235] width 31 height 31
click at [533, 187] on button "i" at bounding box center [538, 192] width 31 height 31
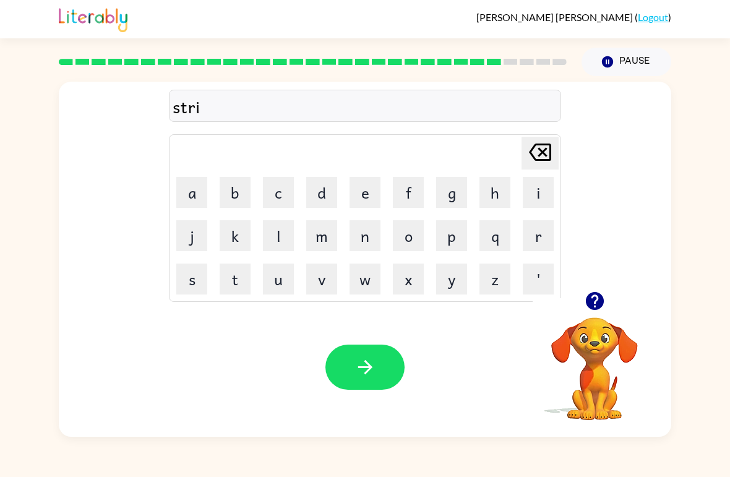
click at [370, 238] on button "n" at bounding box center [365, 235] width 31 height 31
click at [386, 375] on button "button" at bounding box center [364, 367] width 79 height 45
click at [199, 270] on button "s" at bounding box center [191, 279] width 31 height 31
click at [509, 184] on button "h" at bounding box center [495, 192] width 31 height 31
click at [196, 202] on button "a" at bounding box center [191, 192] width 31 height 31
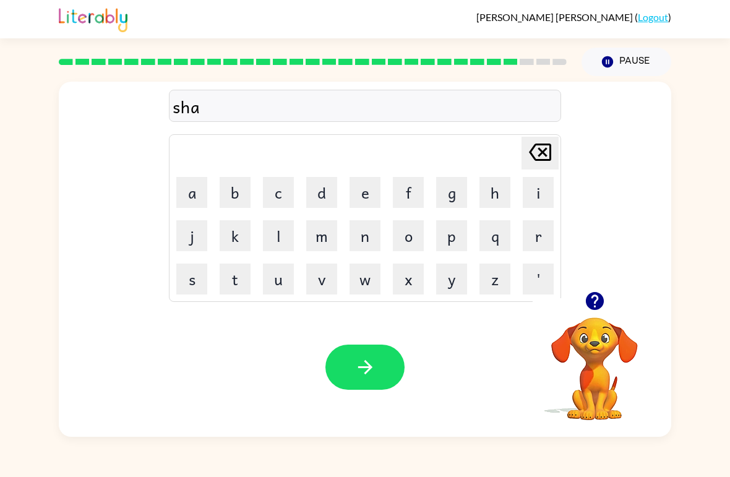
click at [450, 230] on button "p" at bounding box center [451, 235] width 31 height 31
click at [379, 200] on button "e" at bounding box center [365, 192] width 31 height 31
click at [364, 352] on button "button" at bounding box center [364, 367] width 79 height 45
click at [371, 202] on button "e" at bounding box center [365, 192] width 31 height 31
click at [408, 282] on button "x" at bounding box center [408, 279] width 31 height 31
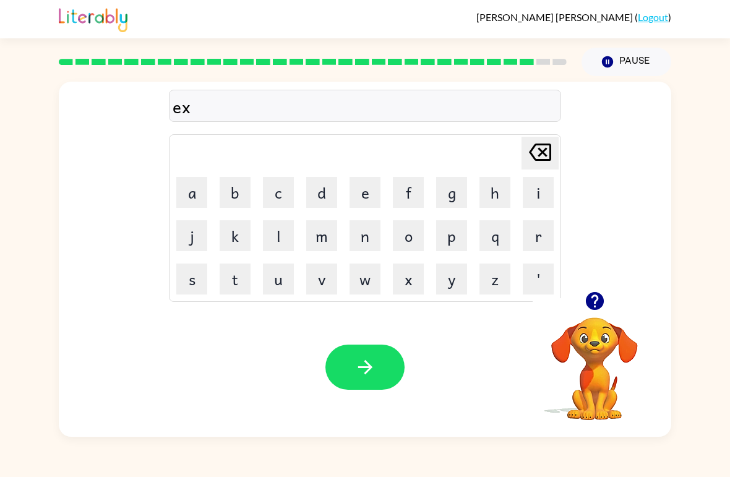
click at [368, 201] on button "e" at bounding box center [365, 192] width 31 height 31
click at [272, 243] on button "l" at bounding box center [278, 235] width 31 height 31
click at [374, 195] on button "e" at bounding box center [365, 192] width 31 height 31
click at [353, 238] on button "n" at bounding box center [365, 235] width 31 height 31
click at [242, 279] on button "t" at bounding box center [235, 279] width 31 height 31
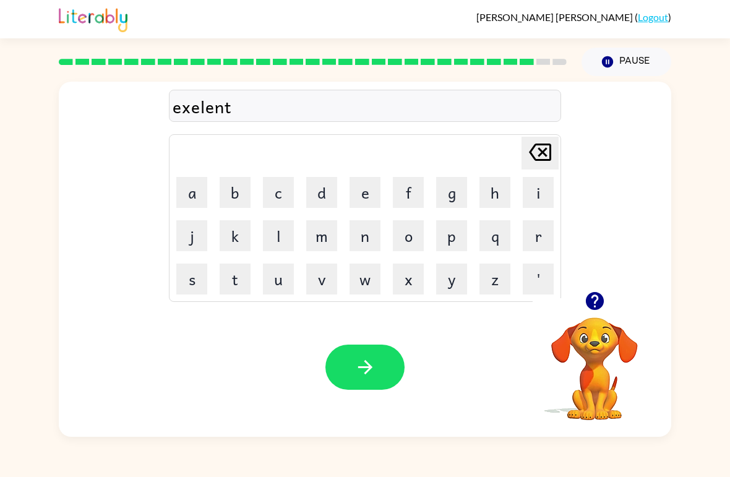
click at [349, 350] on button "button" at bounding box center [364, 367] width 79 height 45
click at [404, 236] on button "o" at bounding box center [408, 235] width 31 height 31
click at [236, 196] on button "b" at bounding box center [235, 192] width 31 height 31
click at [533, 147] on icon "[PERSON_NAME] last character input" at bounding box center [540, 152] width 30 height 30
click at [533, 146] on icon "[PERSON_NAME] last character input" at bounding box center [540, 152] width 30 height 30
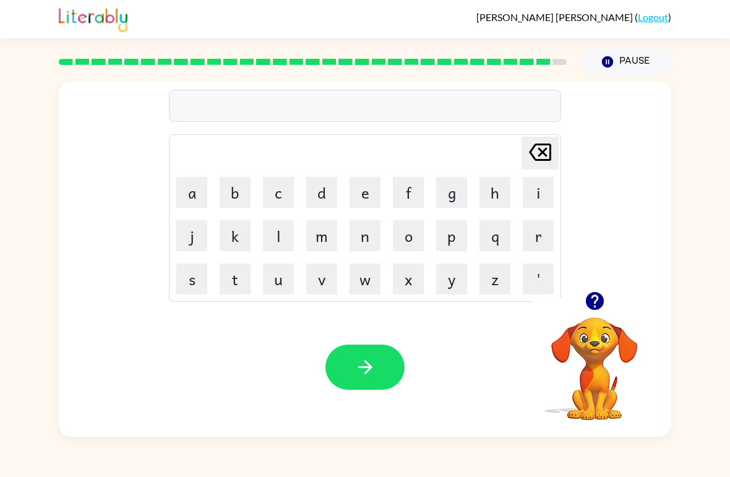
click at [551, 158] on icon at bounding box center [540, 152] width 22 height 17
click at [551, 157] on icon at bounding box center [540, 152] width 22 height 17
click at [207, 235] on button "j" at bounding box center [191, 235] width 31 height 31
click at [407, 228] on button "o" at bounding box center [408, 235] width 31 height 31
click at [233, 194] on button "b" at bounding box center [235, 192] width 31 height 31
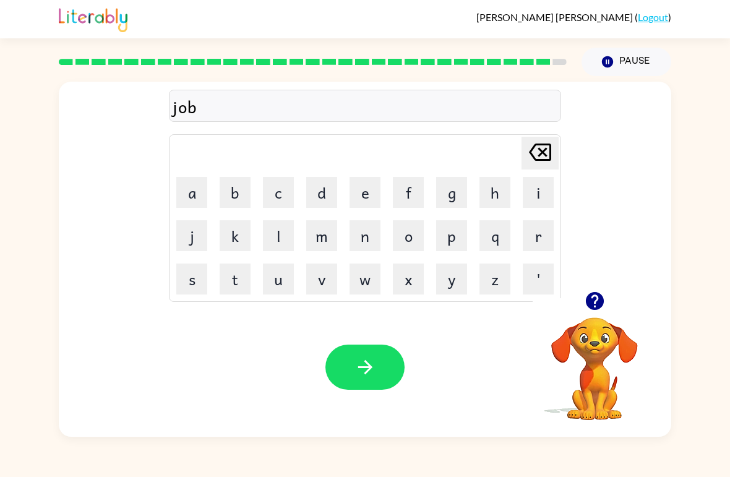
click at [235, 181] on button "b" at bounding box center [235, 192] width 31 height 31
click at [546, 244] on button "r" at bounding box center [538, 235] width 31 height 31
click at [371, 197] on button "e" at bounding box center [365, 192] width 31 height 31
click at [190, 193] on button "a" at bounding box center [191, 192] width 31 height 31
click at [277, 191] on button "c" at bounding box center [278, 192] width 31 height 31
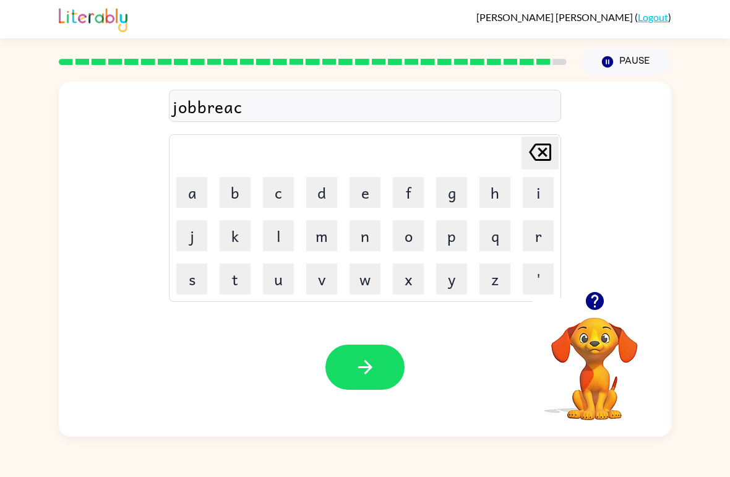
click at [238, 235] on button "k" at bounding box center [235, 235] width 31 height 31
click at [238, 199] on button "b" at bounding box center [235, 192] width 31 height 31
click at [538, 243] on button "r" at bounding box center [538, 235] width 31 height 31
click at [344, 389] on button "button" at bounding box center [364, 367] width 79 height 45
click at [368, 368] on div at bounding box center [364, 367] width 79 height 45
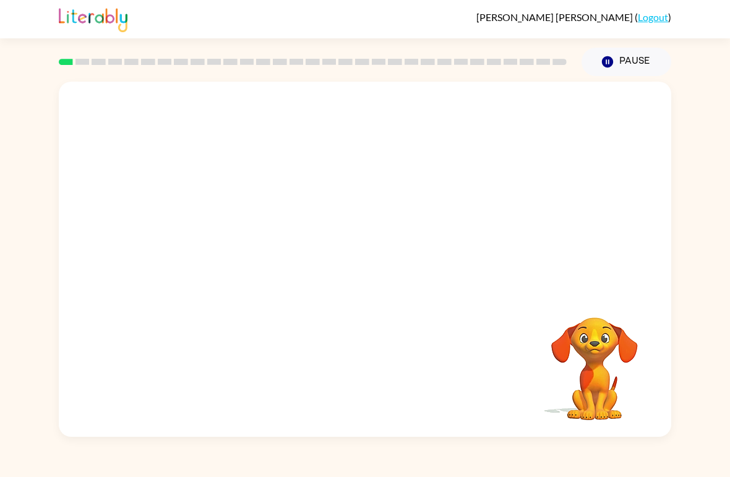
click at [209, 213] on video "Your browser must support playing .mp4 files to use Literably. Please try using…" at bounding box center [365, 187] width 613 height 210
click at [361, 264] on icon "button" at bounding box center [366, 266] width 22 height 22
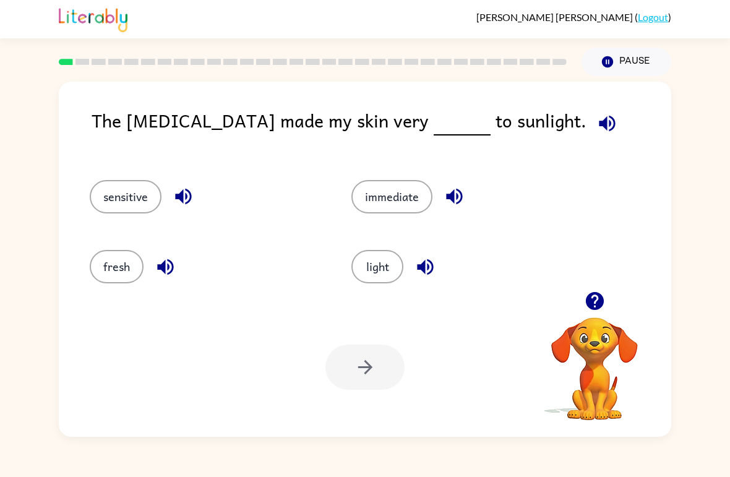
click at [403, 203] on button "immediate" at bounding box center [391, 196] width 81 height 33
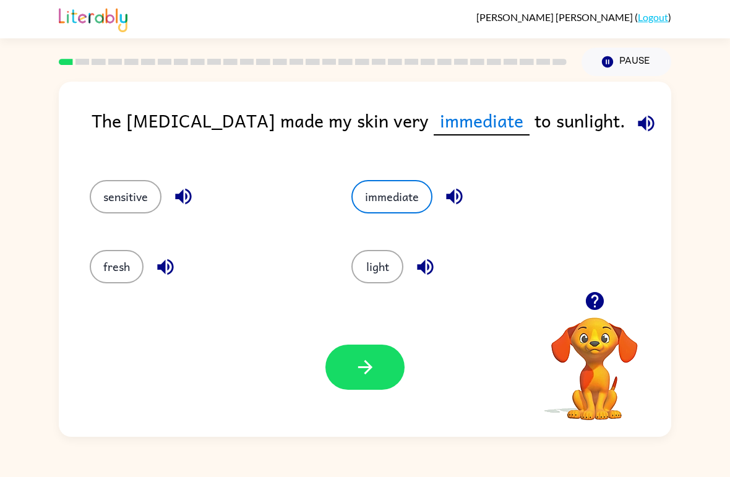
click at [137, 196] on button "sensitive" at bounding box center [126, 196] width 72 height 33
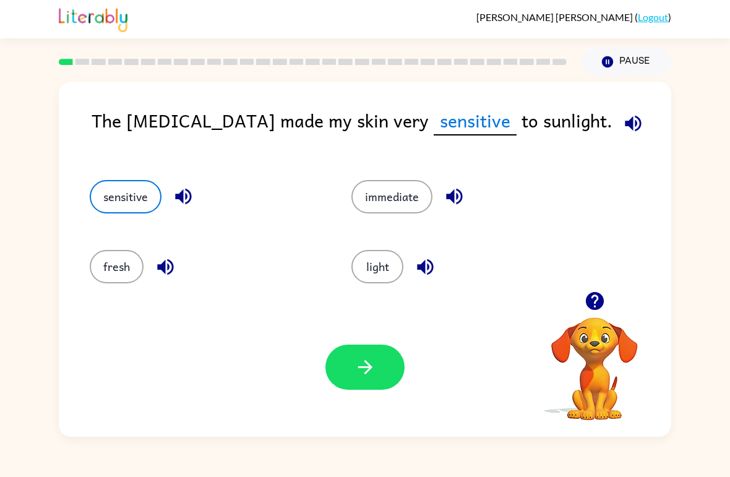
click at [403, 196] on button "immediate" at bounding box center [391, 196] width 81 height 33
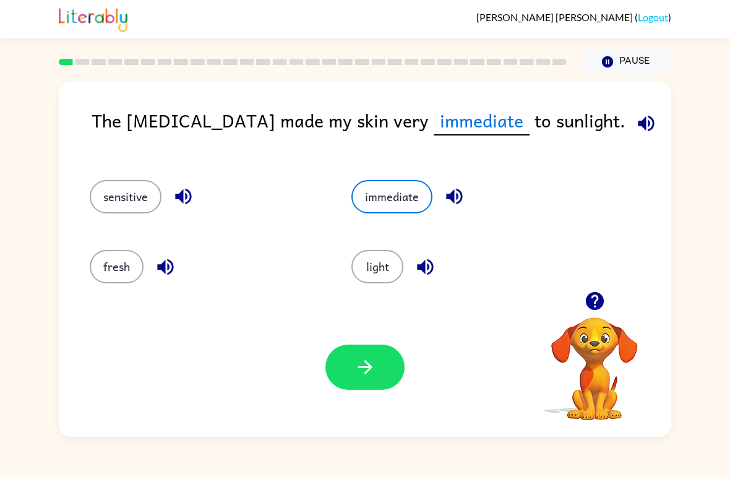
click at [123, 194] on button "sensitive" at bounding box center [126, 196] width 72 height 33
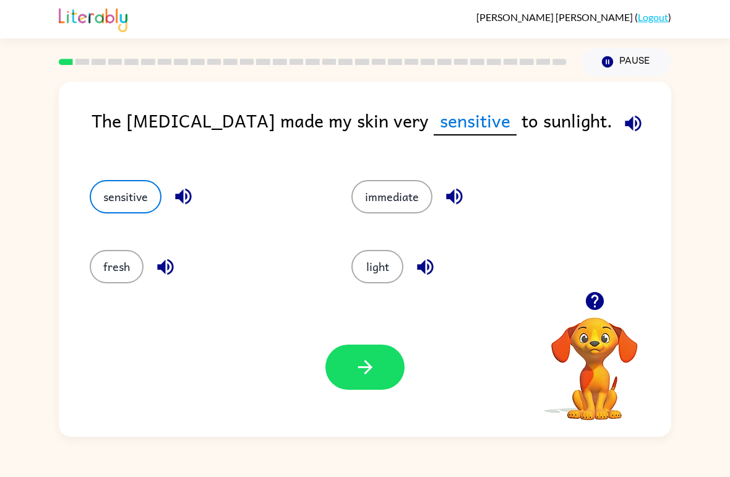
click at [381, 377] on button "button" at bounding box center [364, 367] width 79 height 45
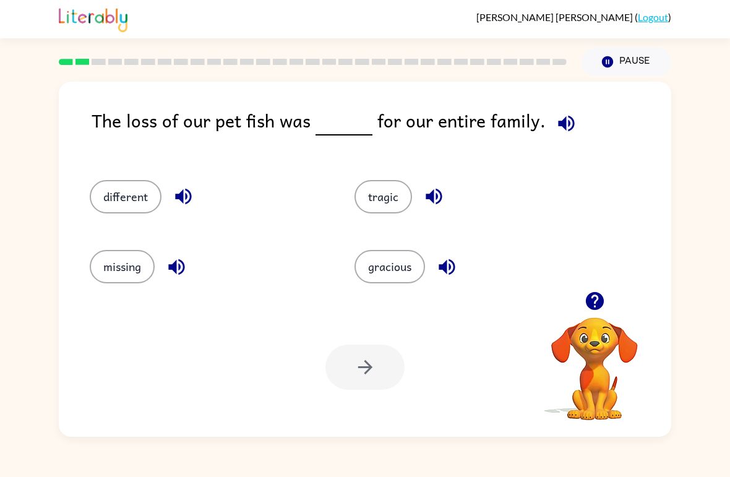
click at [110, 272] on button "missing" at bounding box center [122, 266] width 65 height 33
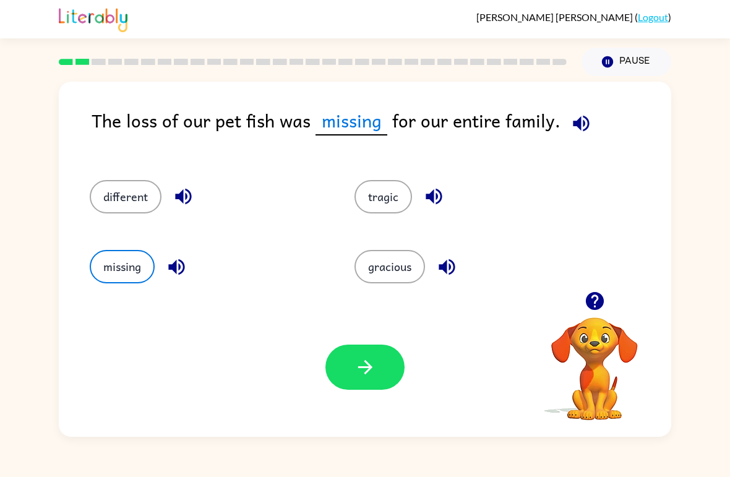
click at [119, 198] on button "different" at bounding box center [126, 196] width 72 height 33
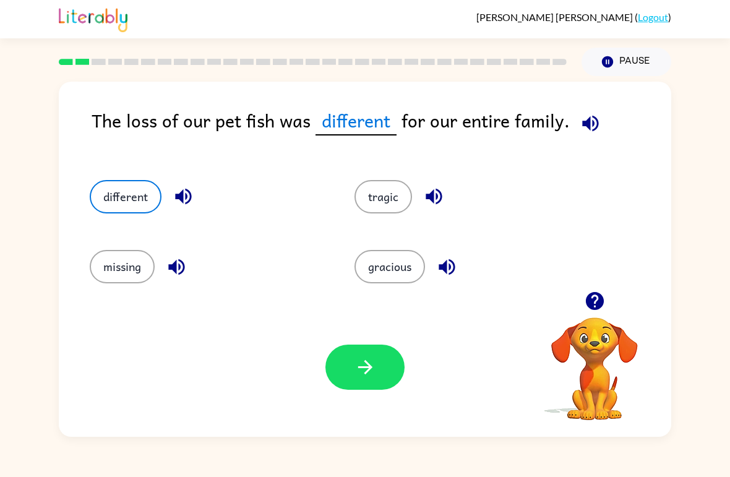
click at [350, 372] on button "button" at bounding box center [364, 367] width 79 height 45
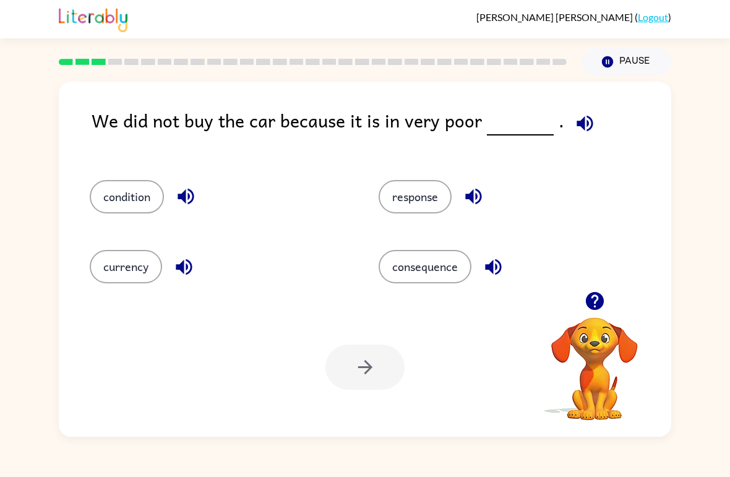
click at [507, 15] on link "Logout" at bounding box center [653, 17] width 30 height 12
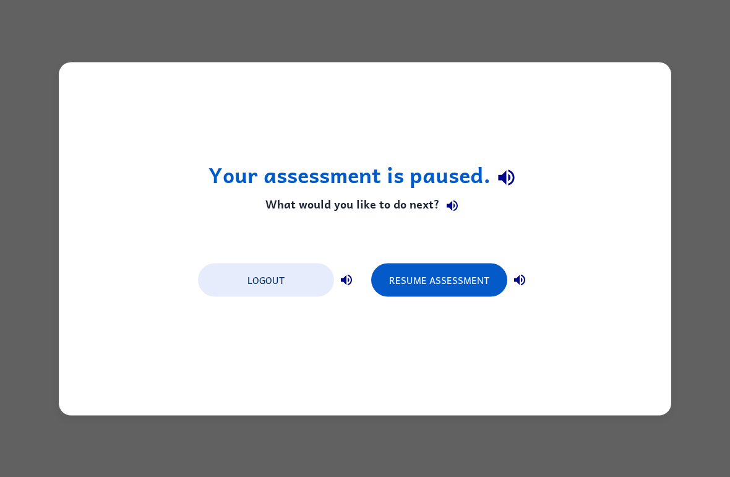
click at [249, 295] on button "Logout" at bounding box center [266, 279] width 136 height 33
